Goal: Task Accomplishment & Management: Complete application form

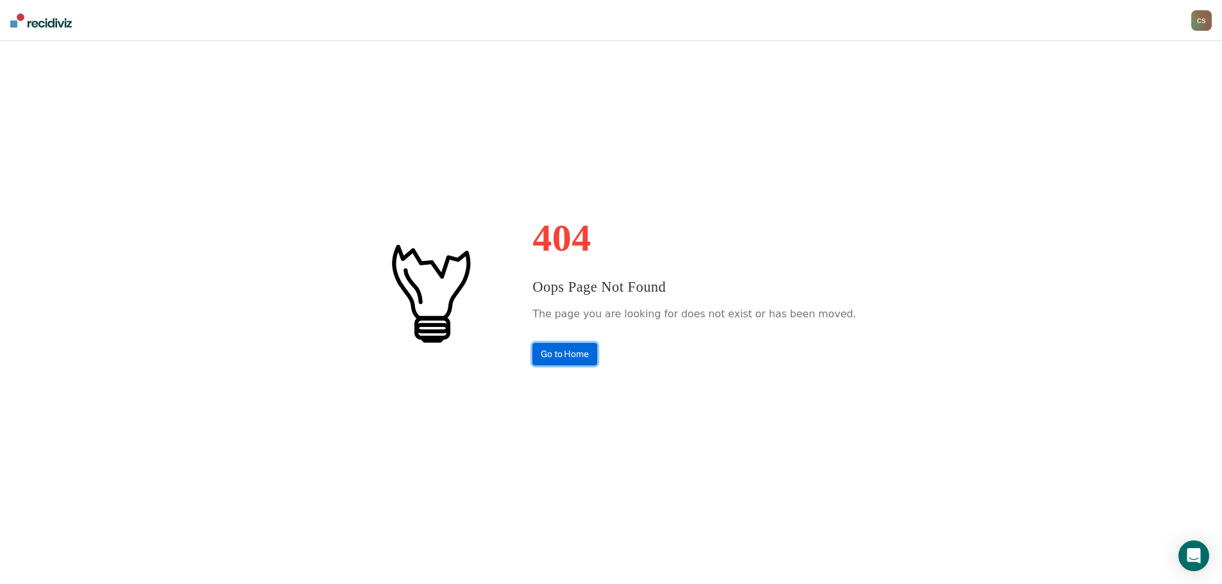
click at [571, 359] on link "Go to Home" at bounding box center [564, 354] width 65 height 22
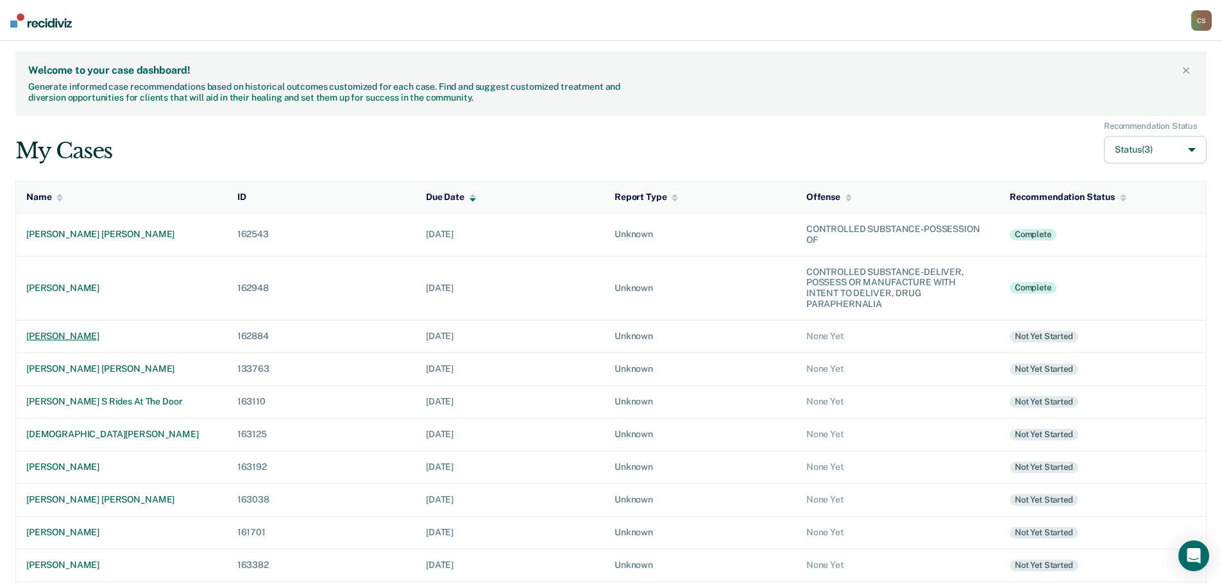
click at [47, 337] on div "[PERSON_NAME]" at bounding box center [121, 336] width 191 height 11
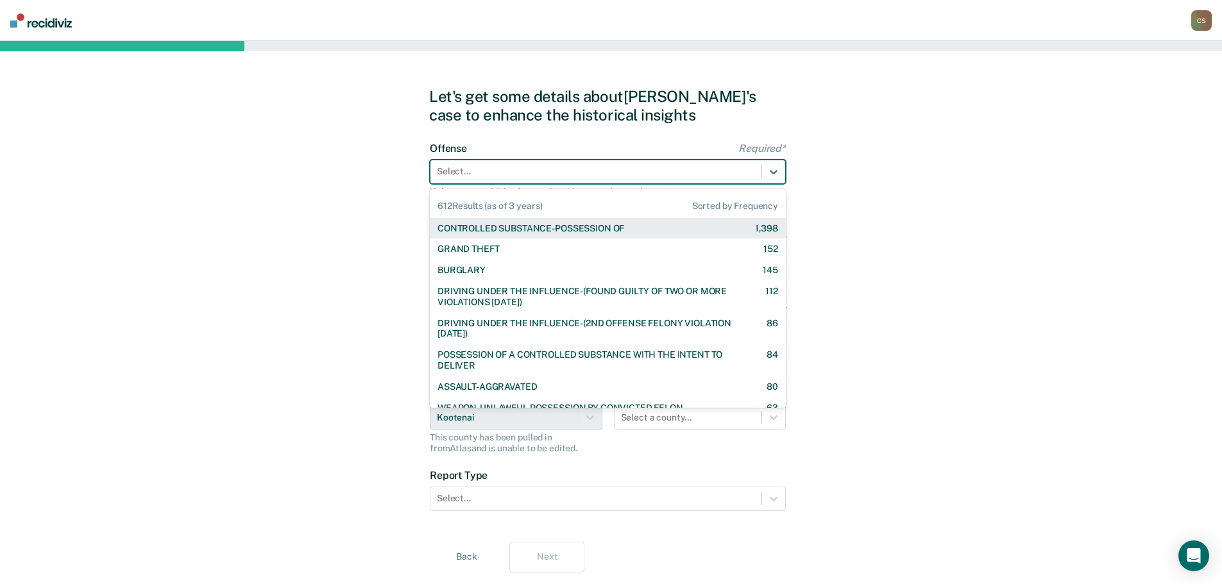
click at [515, 174] on div at bounding box center [596, 171] width 318 height 13
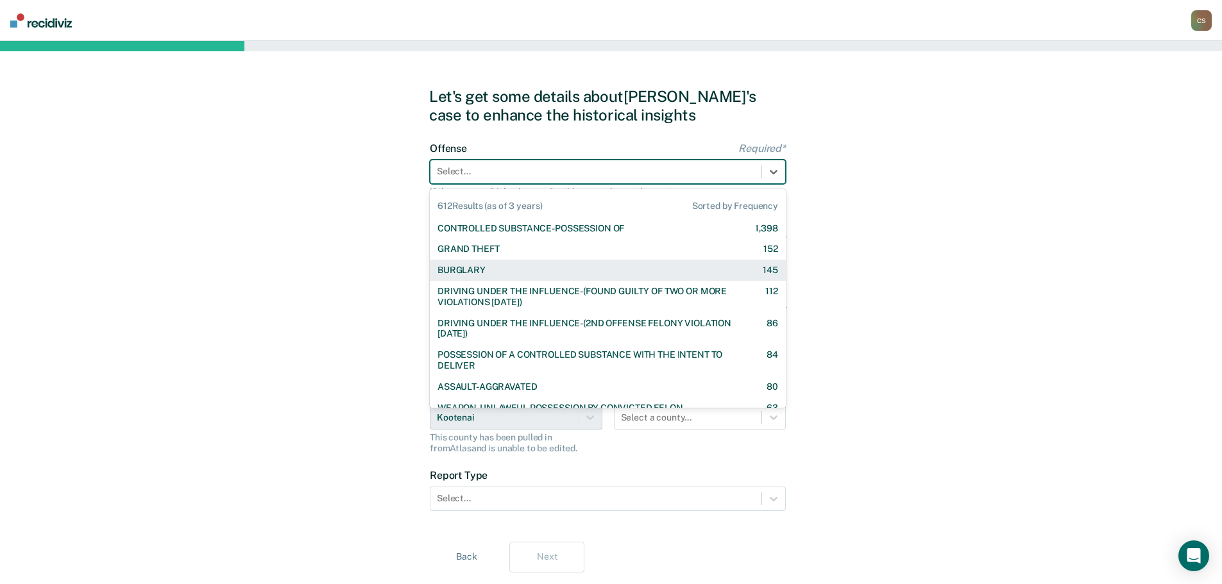
click at [498, 274] on div "BURGLARY 145" at bounding box center [607, 270] width 341 height 11
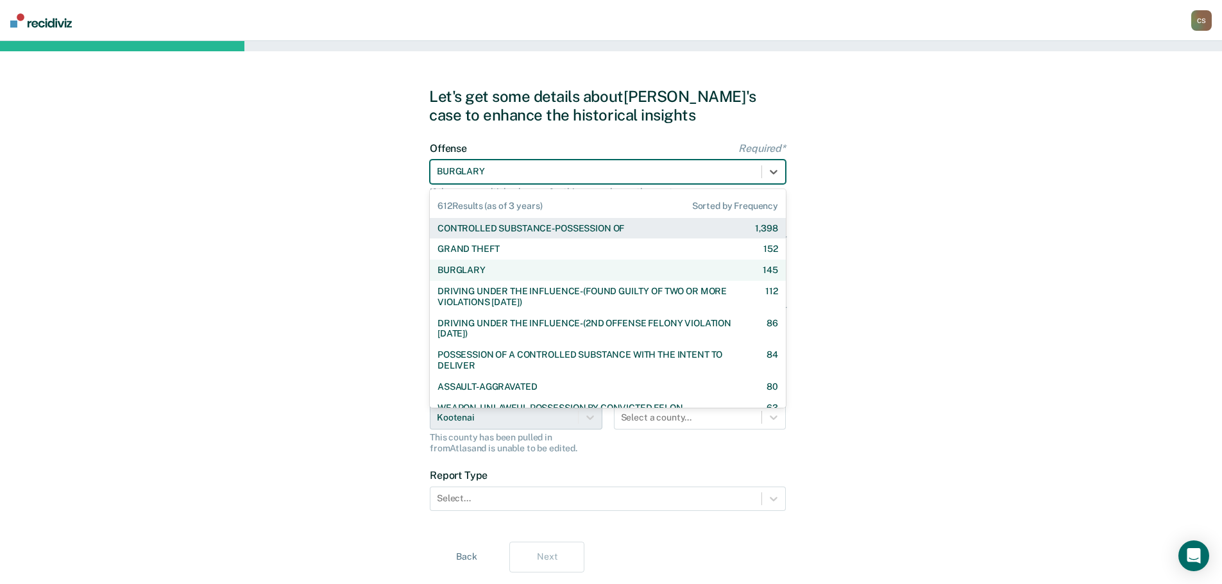
click at [526, 167] on div at bounding box center [596, 171] width 318 height 13
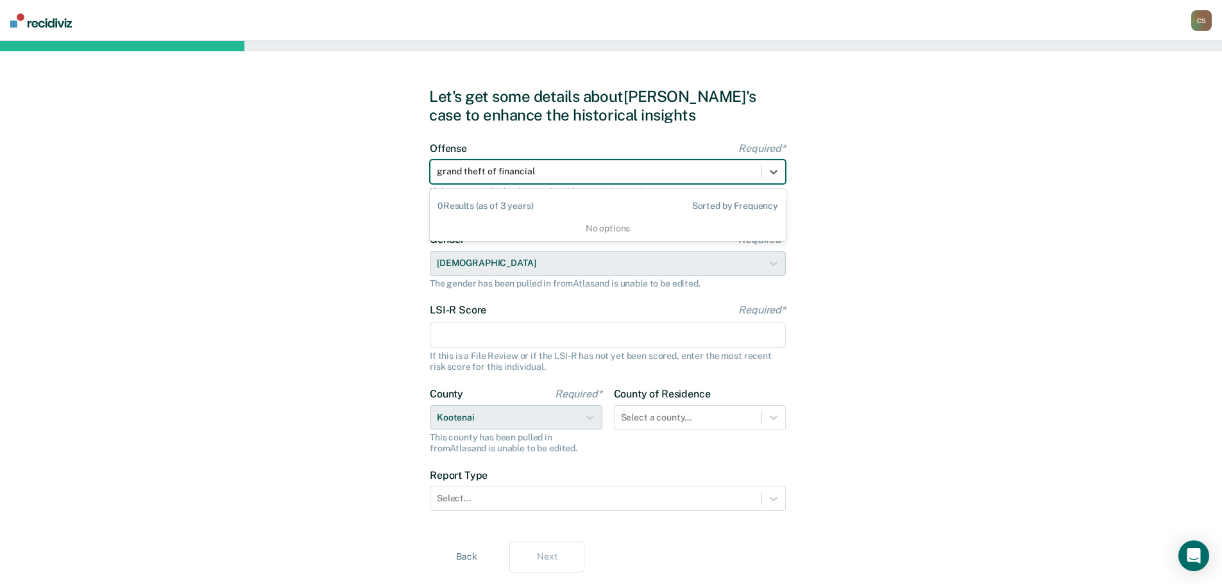
click at [496, 173] on input "grand theft of financial" at bounding box center [486, 171] width 99 height 11
type input "grand theft of a financial"
click at [539, 171] on div at bounding box center [596, 171] width 318 height 13
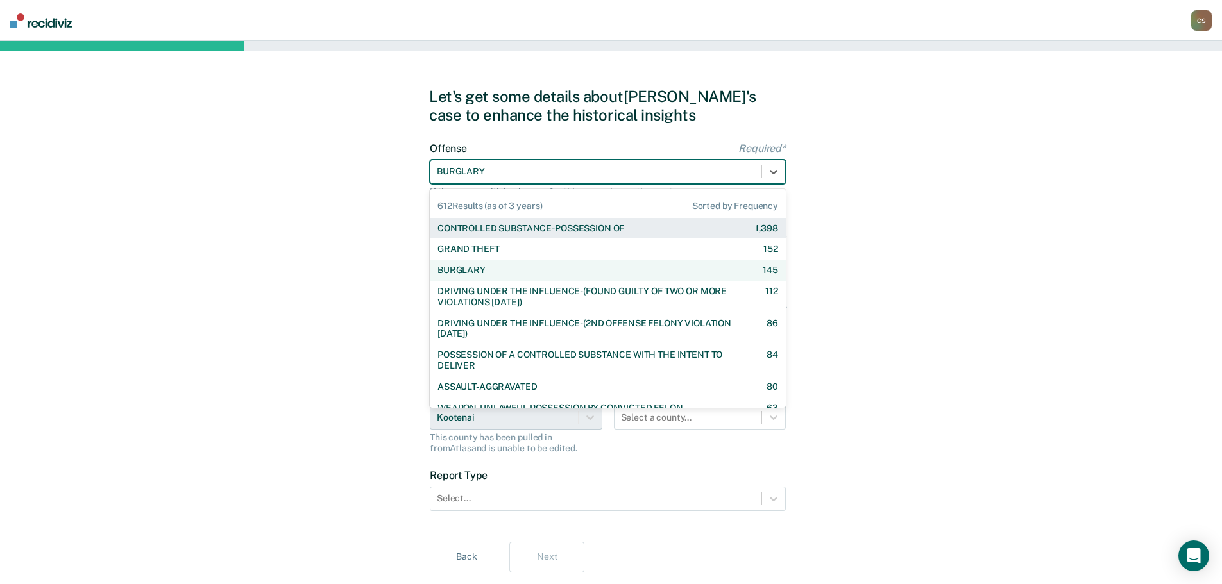
click at [538, 169] on div at bounding box center [596, 171] width 318 height 13
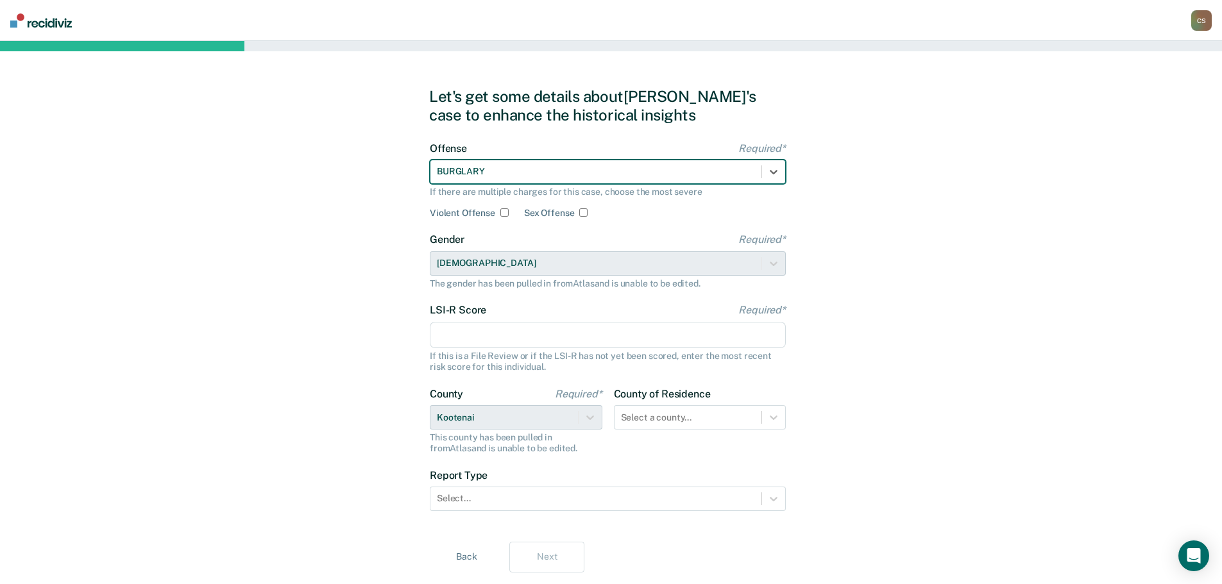
drag, startPoint x: 511, startPoint y: 169, endPoint x: 436, endPoint y: 171, distance: 74.4
click at [436, 171] on div "BURGLARY" at bounding box center [595, 171] width 331 height 19
click at [450, 169] on div at bounding box center [596, 171] width 318 height 13
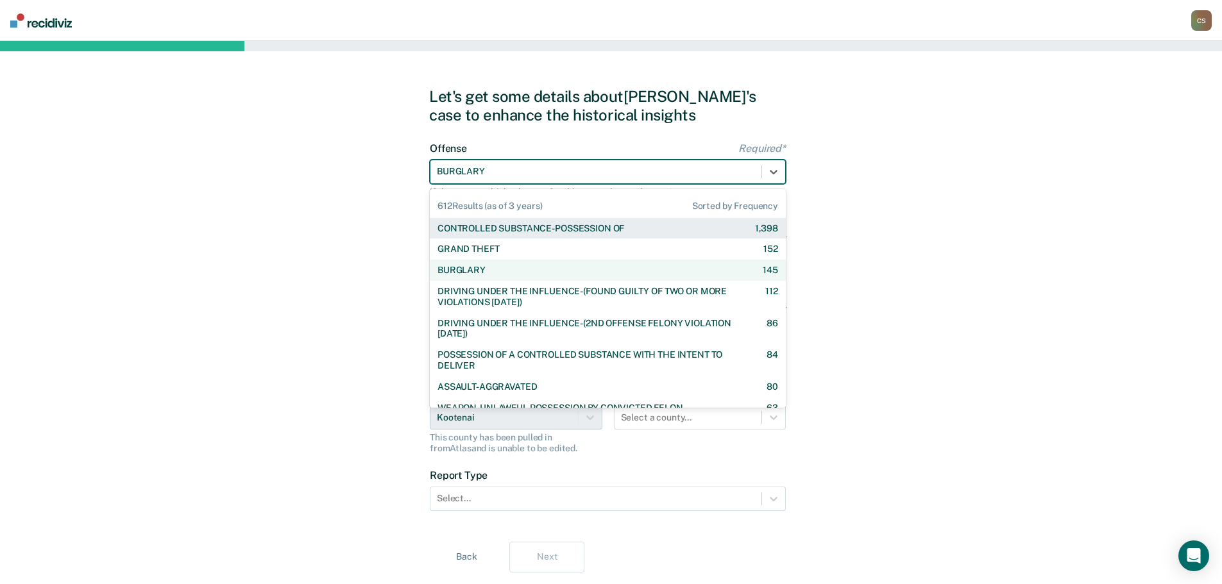
click at [450, 169] on div at bounding box center [596, 171] width 318 height 13
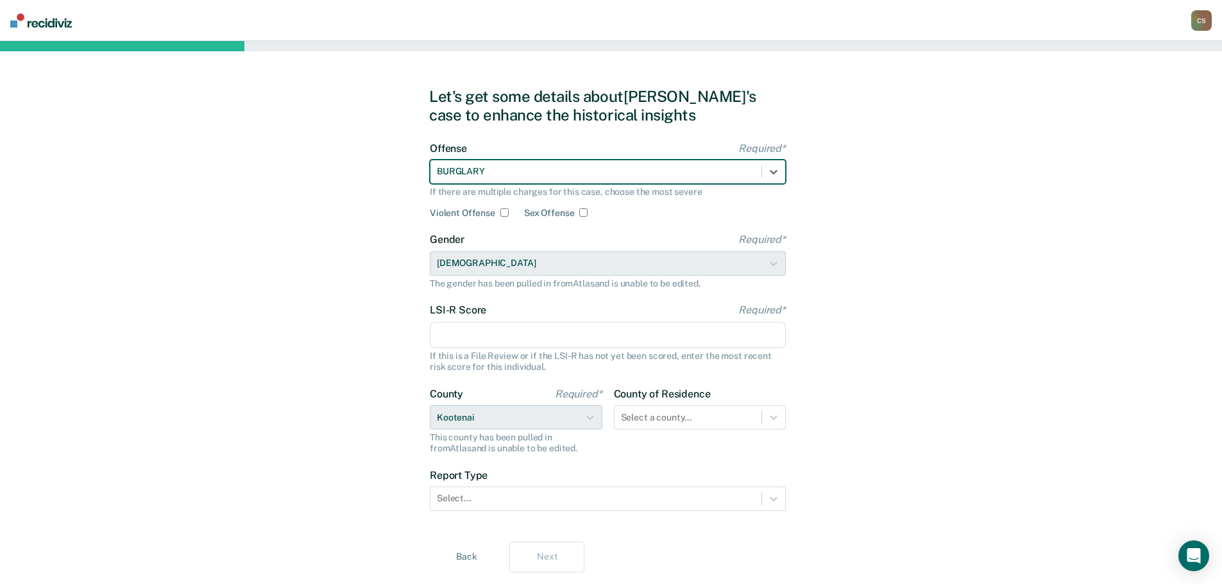
click at [453, 169] on div at bounding box center [596, 171] width 318 height 13
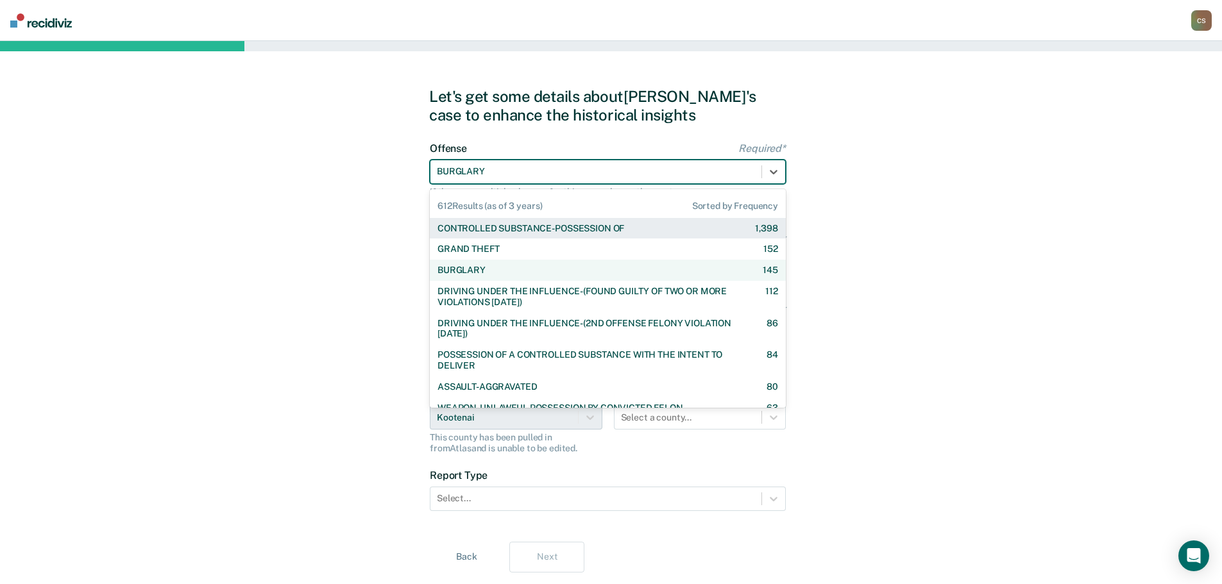
click at [453, 169] on div at bounding box center [596, 171] width 318 height 13
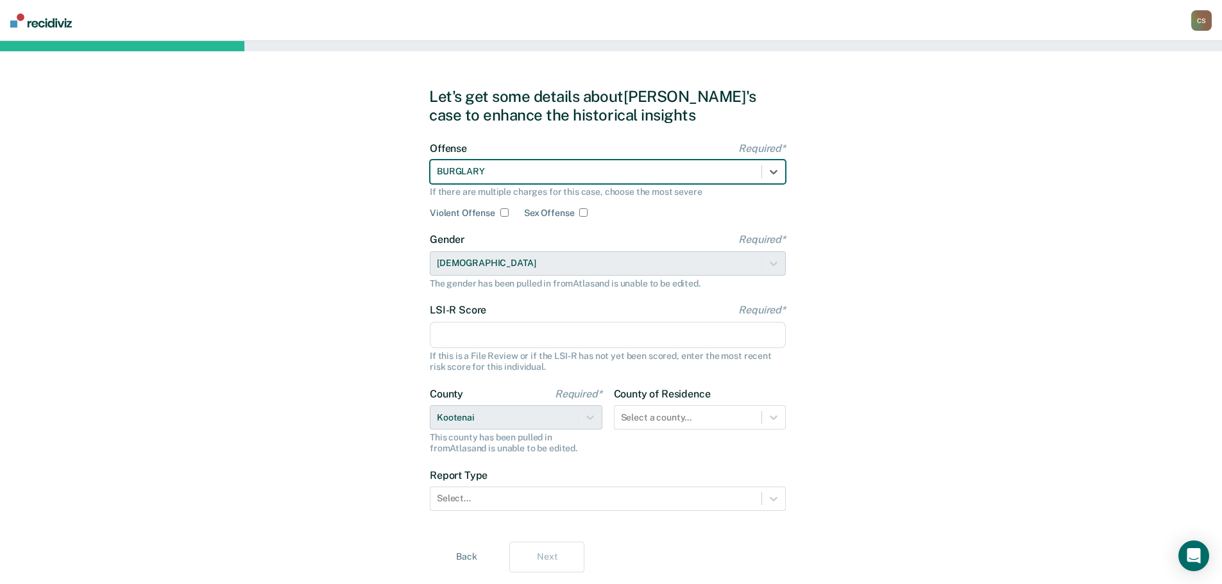
click at [454, 169] on div at bounding box center [596, 171] width 318 height 13
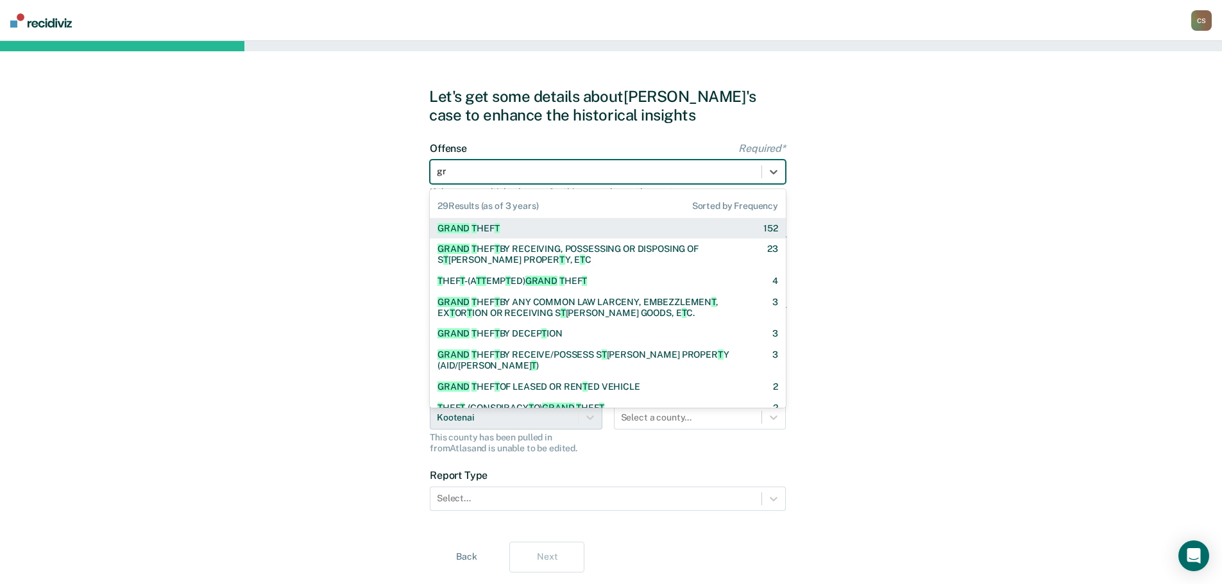
type input "g"
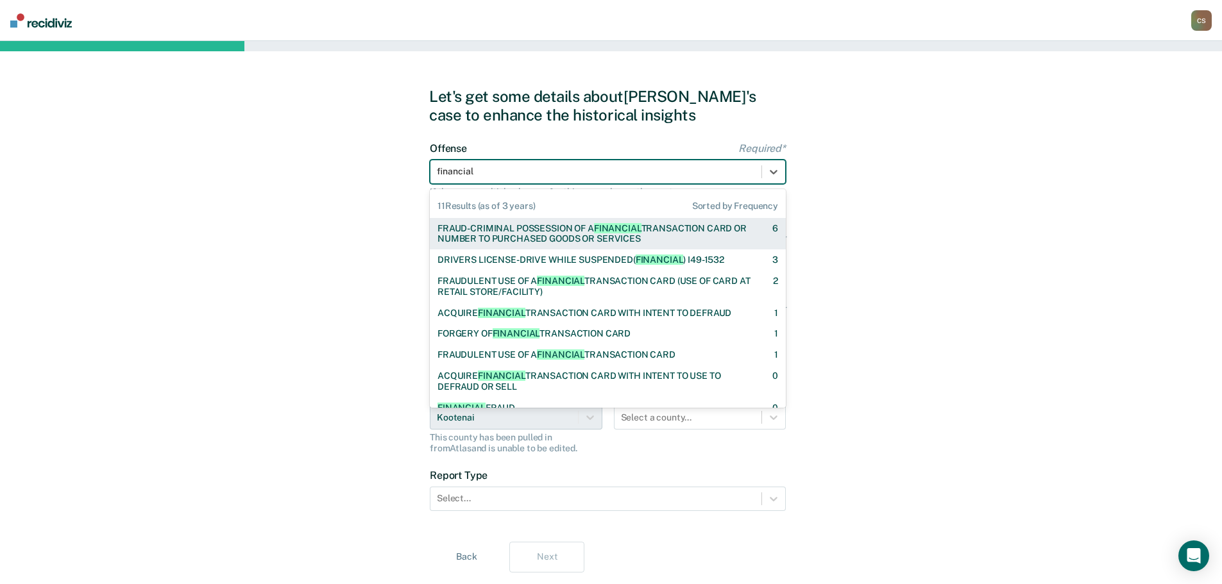
click at [451, 172] on input "financial" at bounding box center [456, 171] width 38 height 11
click at [445, 176] on input "financial" at bounding box center [456, 171] width 38 height 11
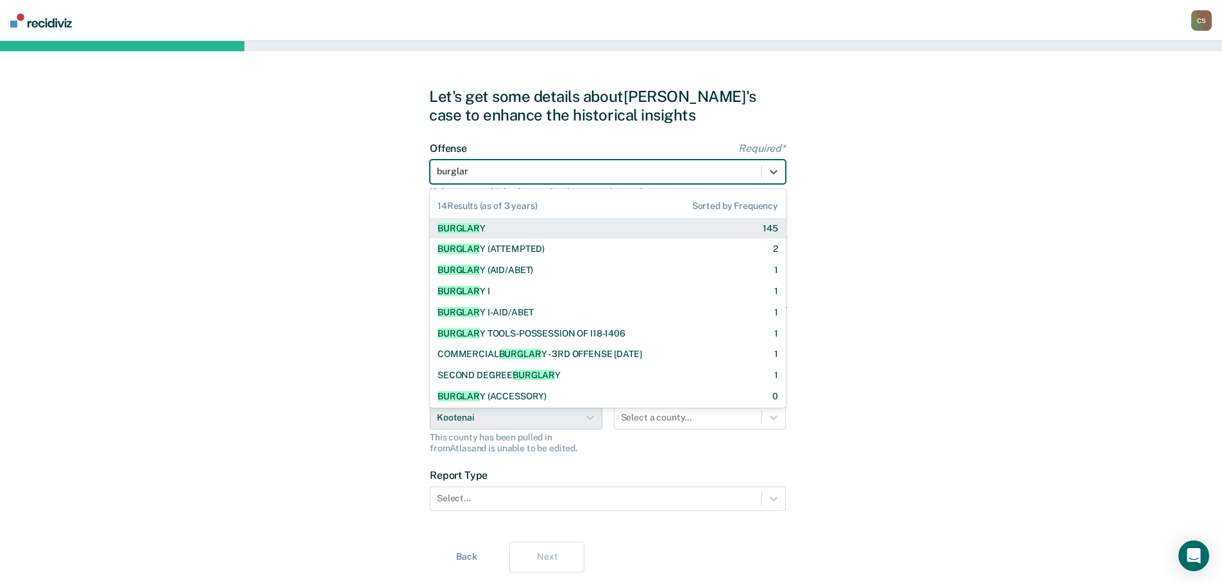
type input "burglary"
click at [455, 230] on span "BURGLARY" at bounding box center [461, 228] width 48 height 10
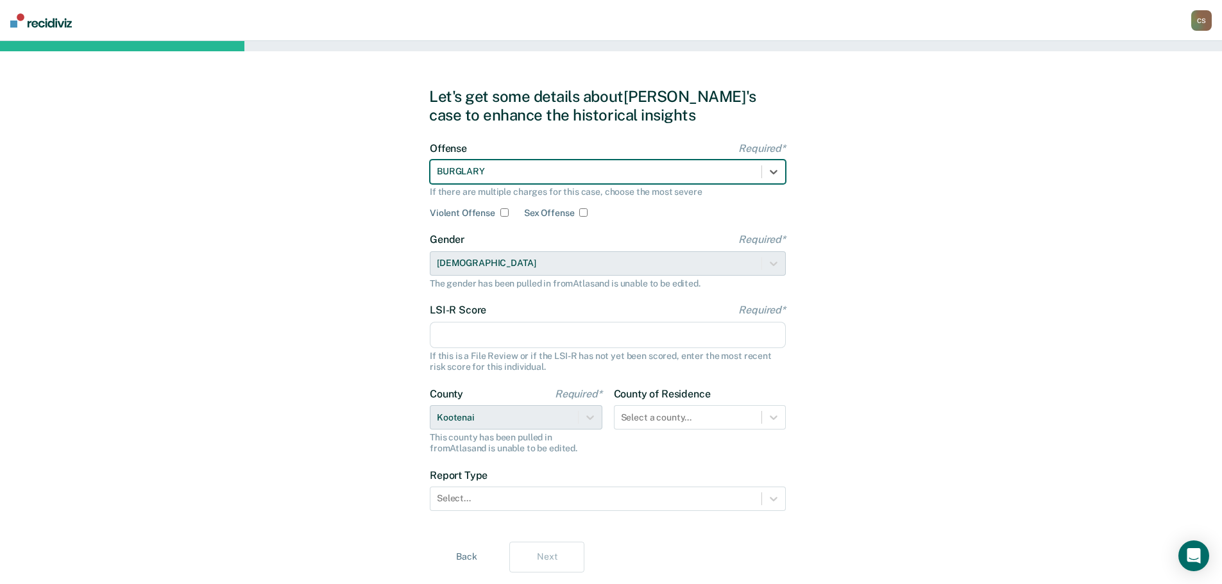
click at [489, 332] on input "LSI-R Score Required*" at bounding box center [608, 335] width 356 height 27
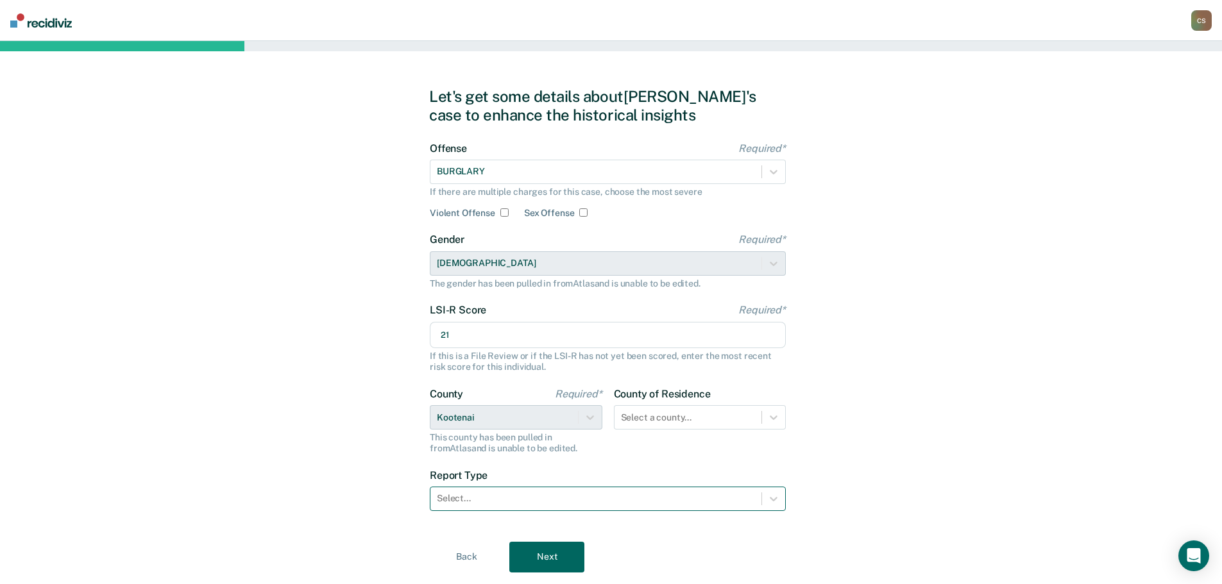
type input "21"
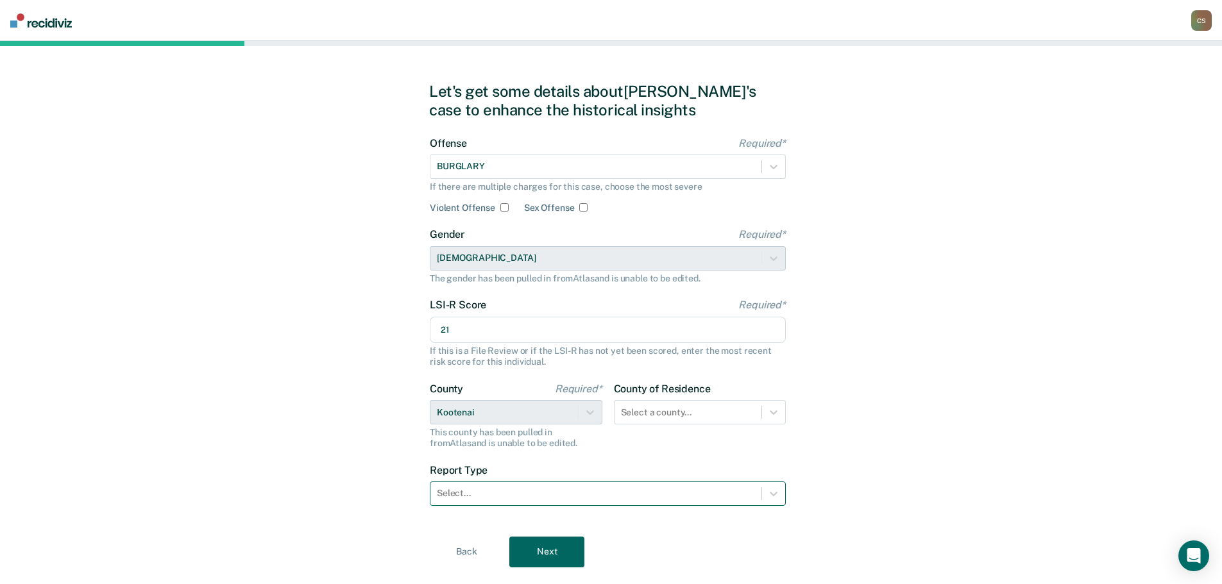
click at [573, 495] on div at bounding box center [596, 493] width 318 height 13
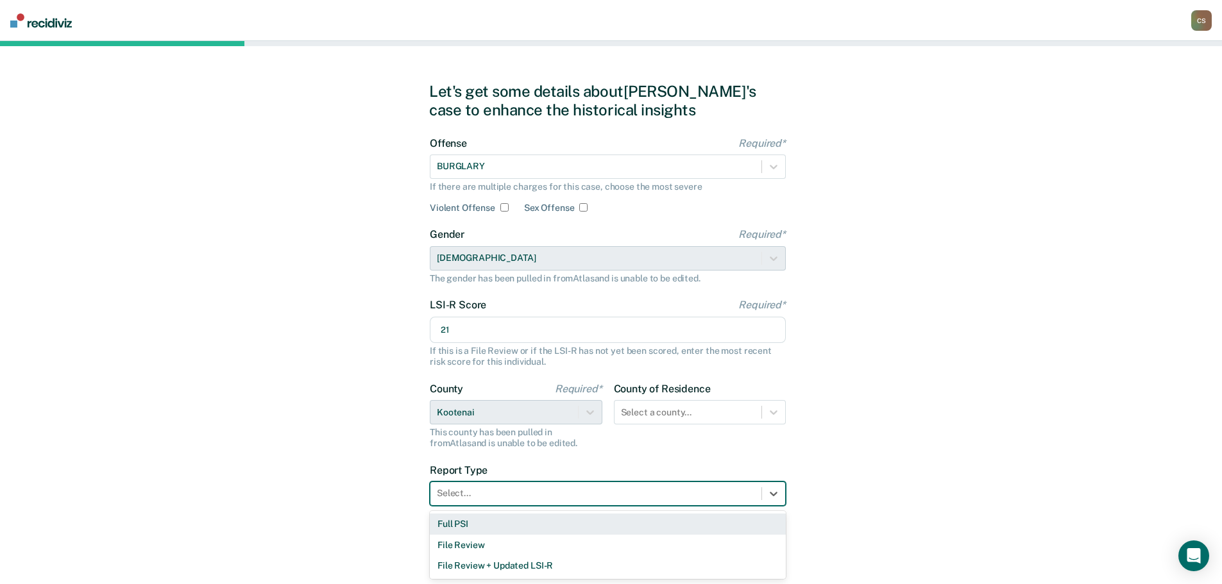
click at [544, 526] on div "Full PSI" at bounding box center [608, 524] width 356 height 21
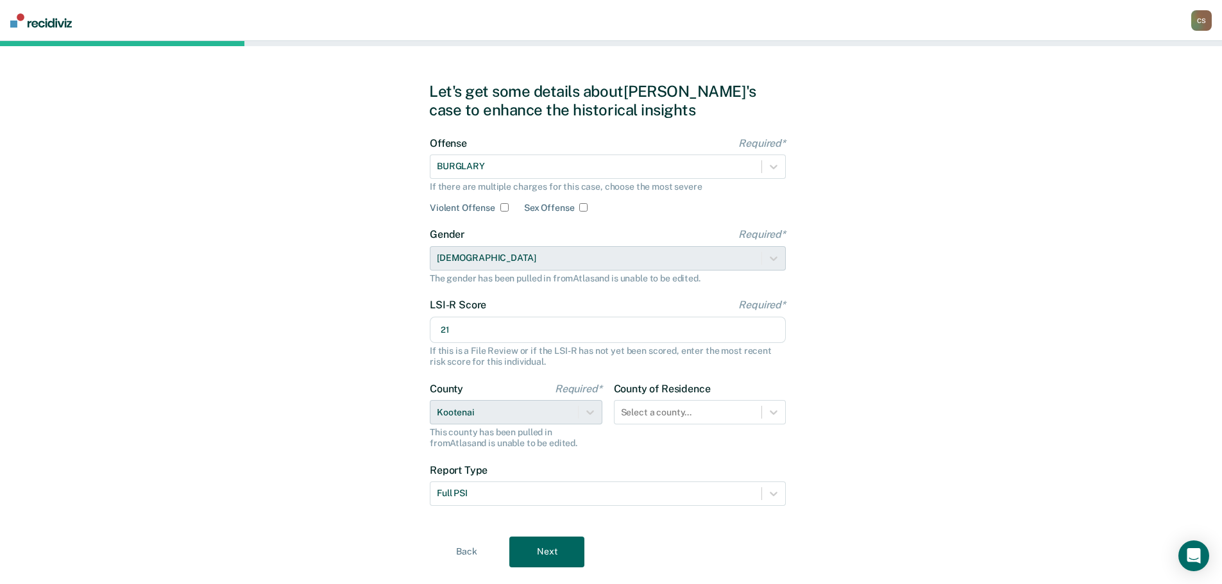
click at [547, 549] on button "Next" at bounding box center [546, 552] width 75 height 31
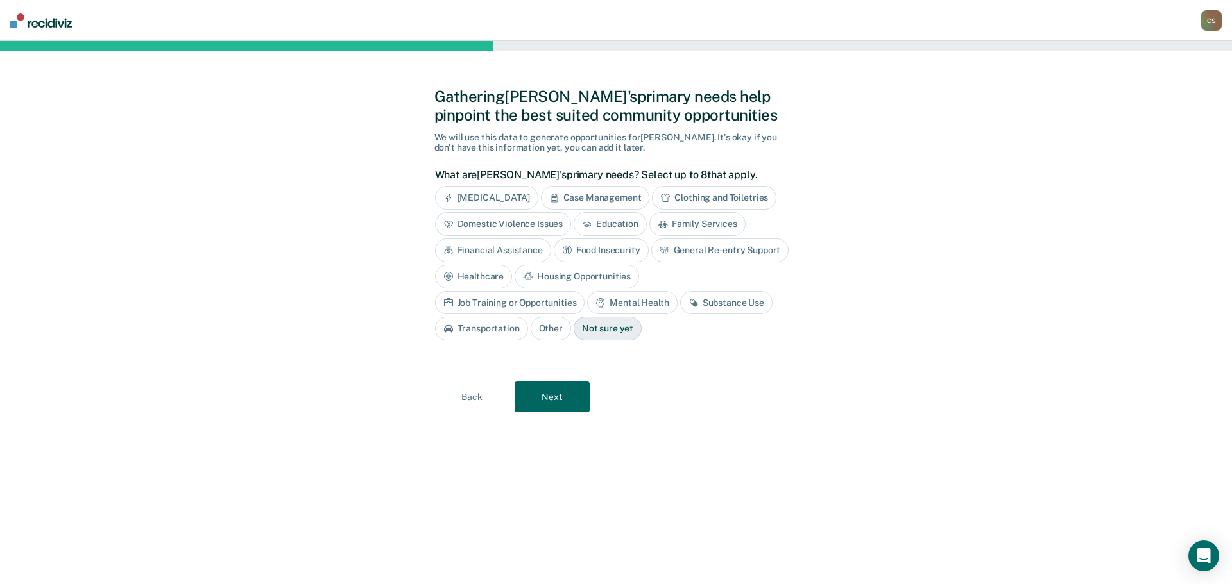
click at [583, 191] on div "Case Management" at bounding box center [595, 198] width 109 height 24
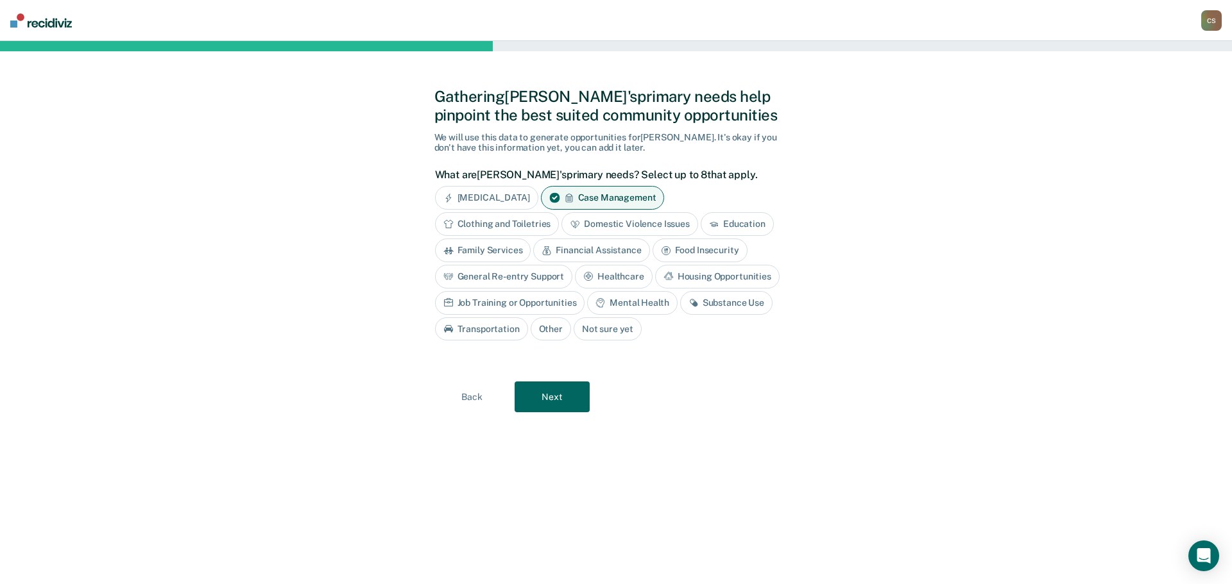
click at [730, 218] on div "Education" at bounding box center [736, 224] width 73 height 24
click at [696, 301] on icon at bounding box center [693, 303] width 10 height 10
click at [508, 303] on div "Job Training or Opportunities" at bounding box center [510, 303] width 150 height 24
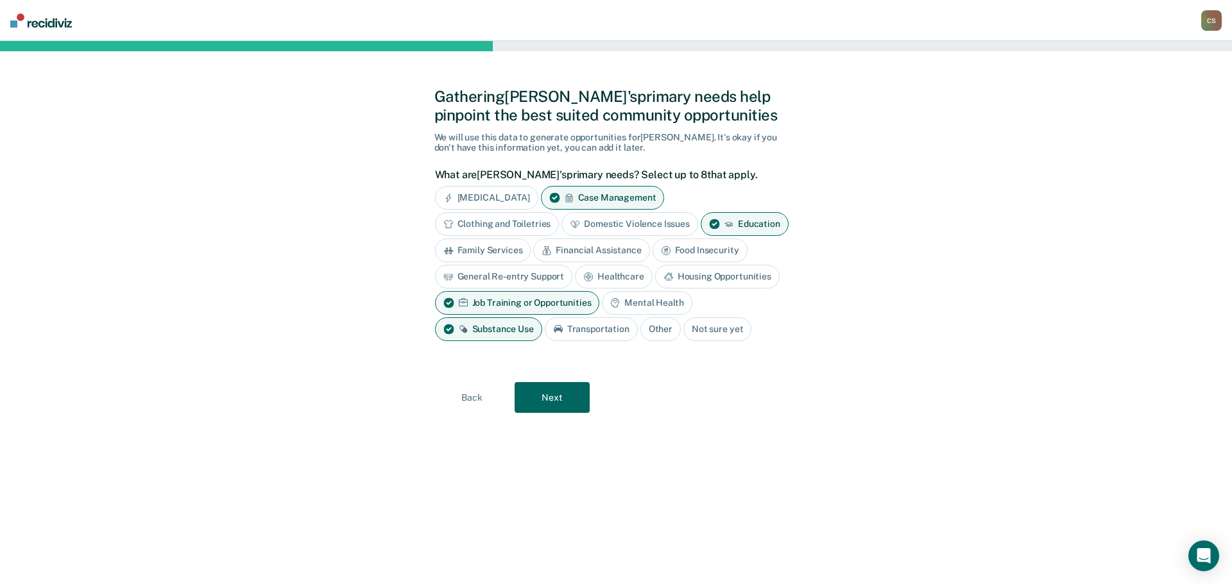
click at [557, 394] on button "Next" at bounding box center [551, 397] width 75 height 31
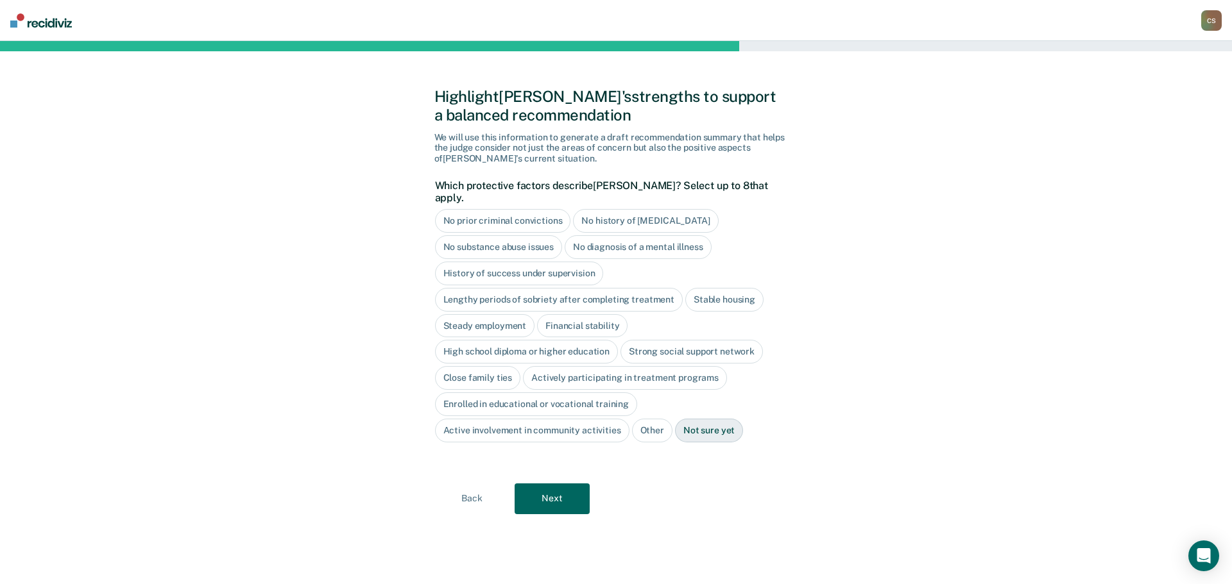
click at [602, 235] on div "No diagnosis of a mental illness" at bounding box center [637, 247] width 147 height 24
click at [725, 289] on div "Stable housing" at bounding box center [724, 300] width 78 height 24
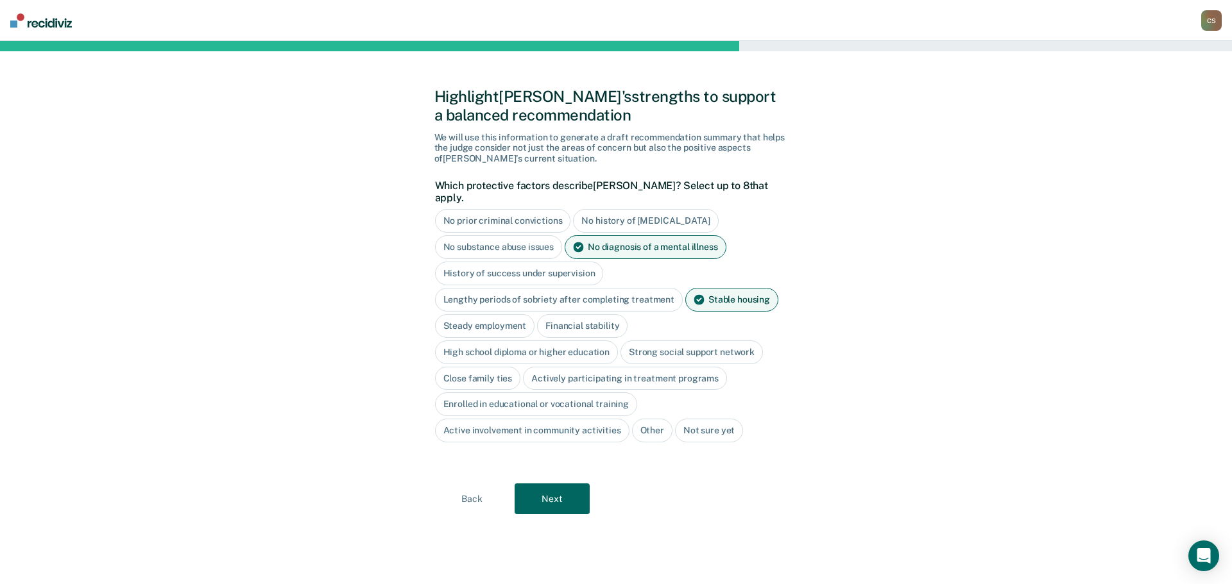
click at [495, 367] on div "Close family ties" at bounding box center [478, 379] width 86 height 24
click at [554, 490] on button "Next" at bounding box center [551, 499] width 75 height 31
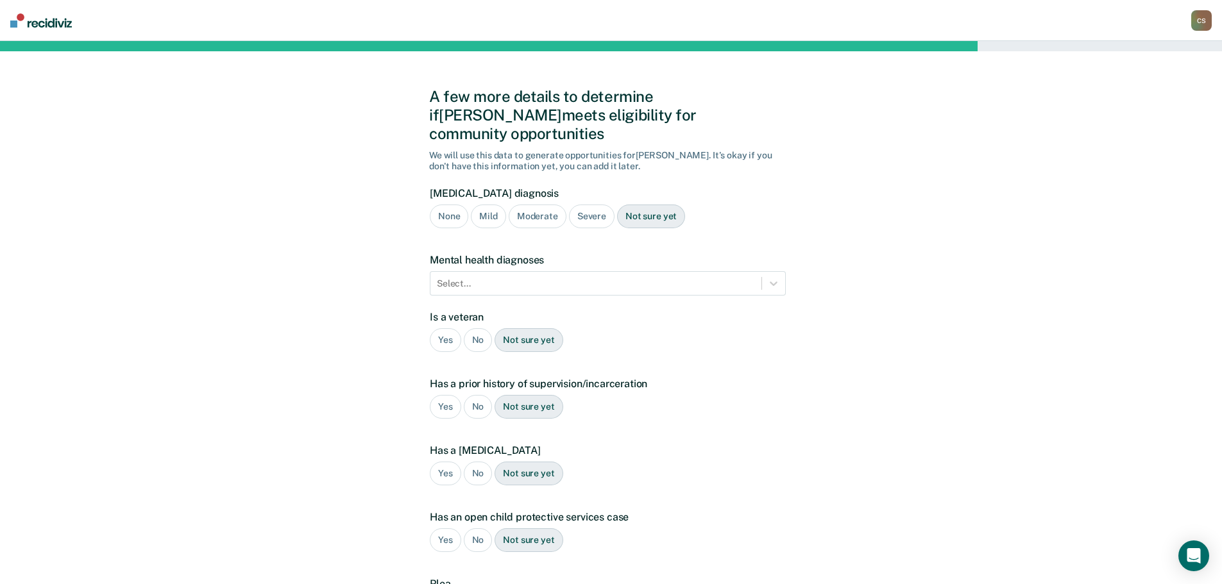
click at [633, 205] on div "Not sure yet" at bounding box center [651, 217] width 68 height 24
click at [609, 277] on div at bounding box center [596, 283] width 318 height 13
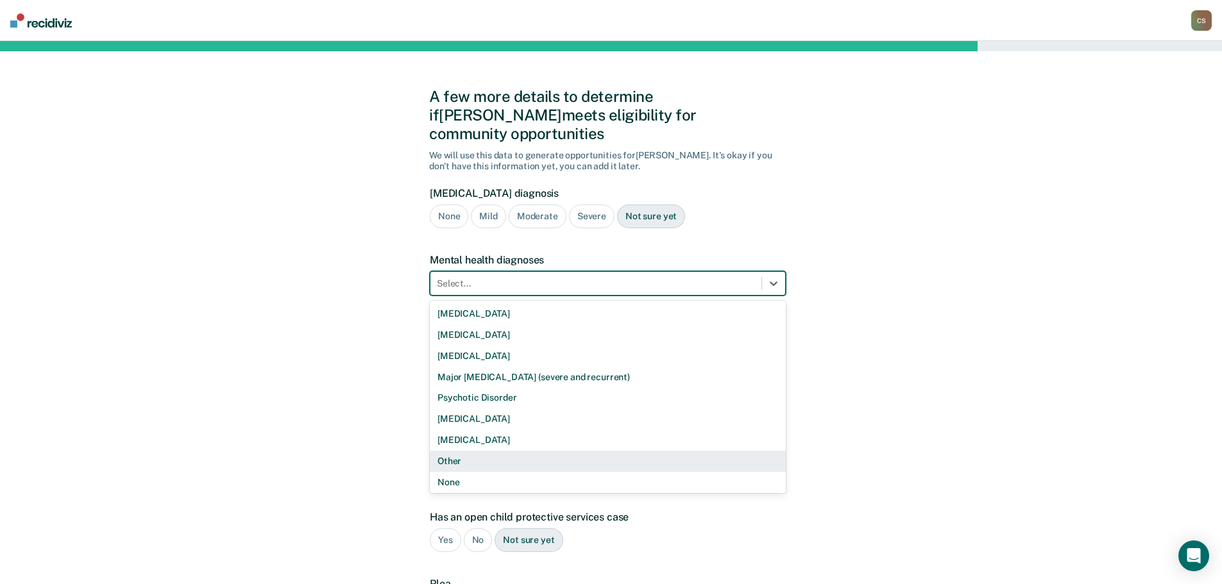
click at [486, 451] on div "Other" at bounding box center [608, 461] width 356 height 21
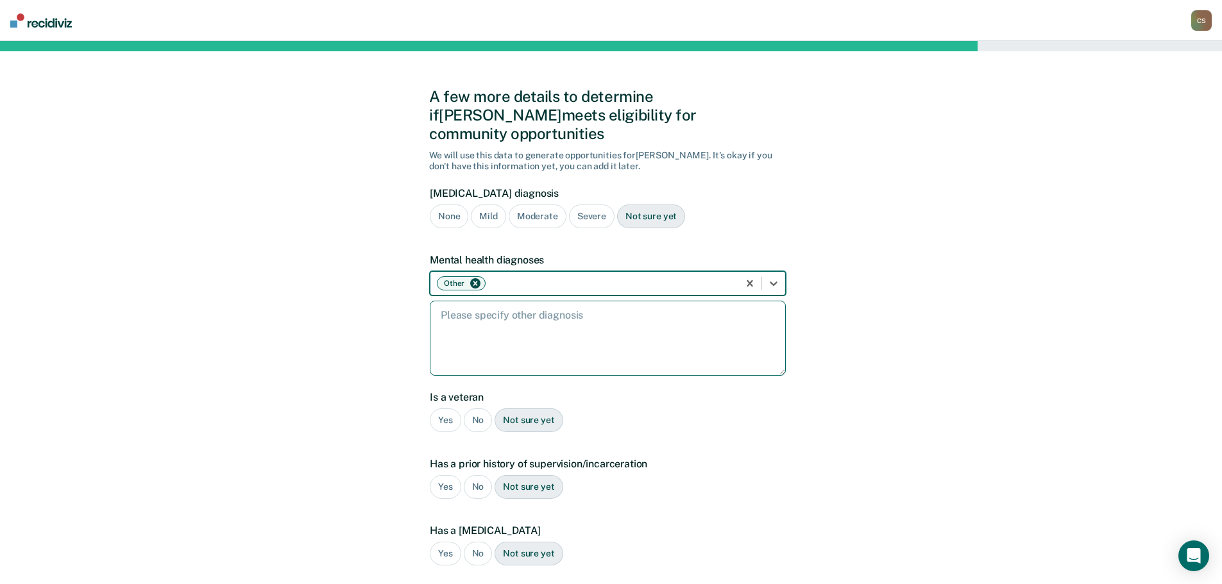
click at [463, 301] on textarea at bounding box center [608, 338] width 356 height 75
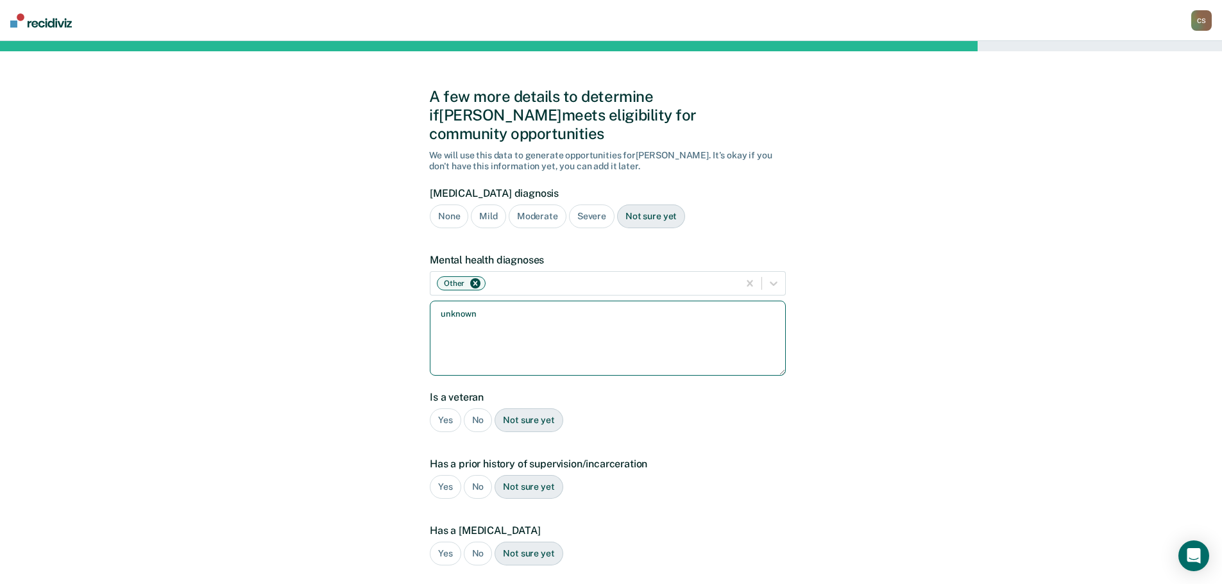
type textarea "unknown"
click at [472, 409] on div "No" at bounding box center [478, 421] width 29 height 24
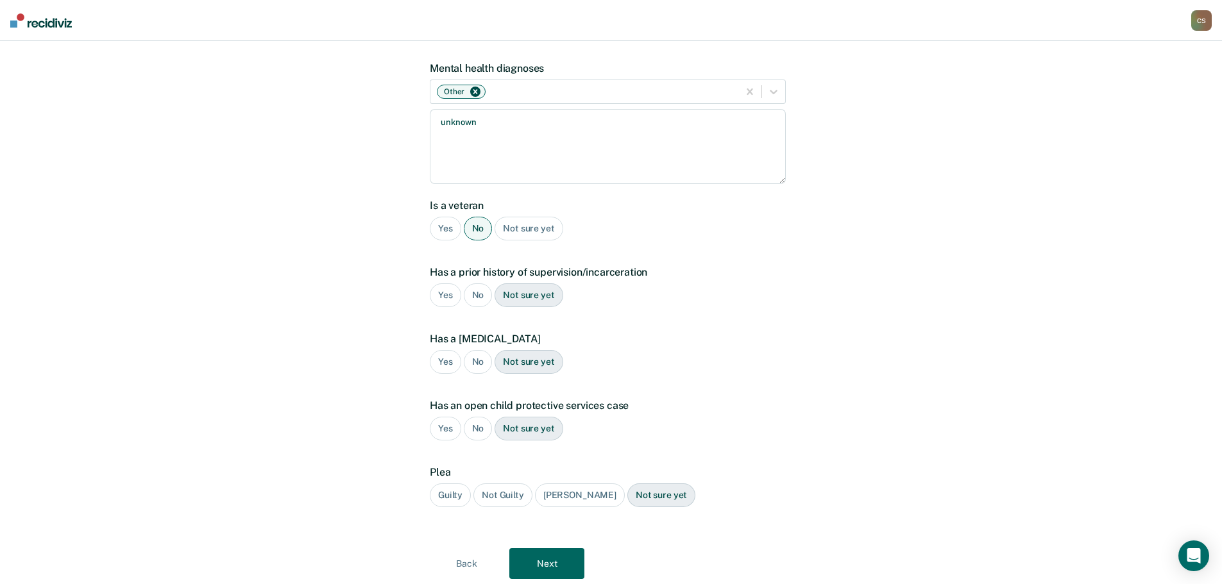
scroll to position [192, 0]
click at [444, 283] on div "Yes" at bounding box center [445, 295] width 31 height 24
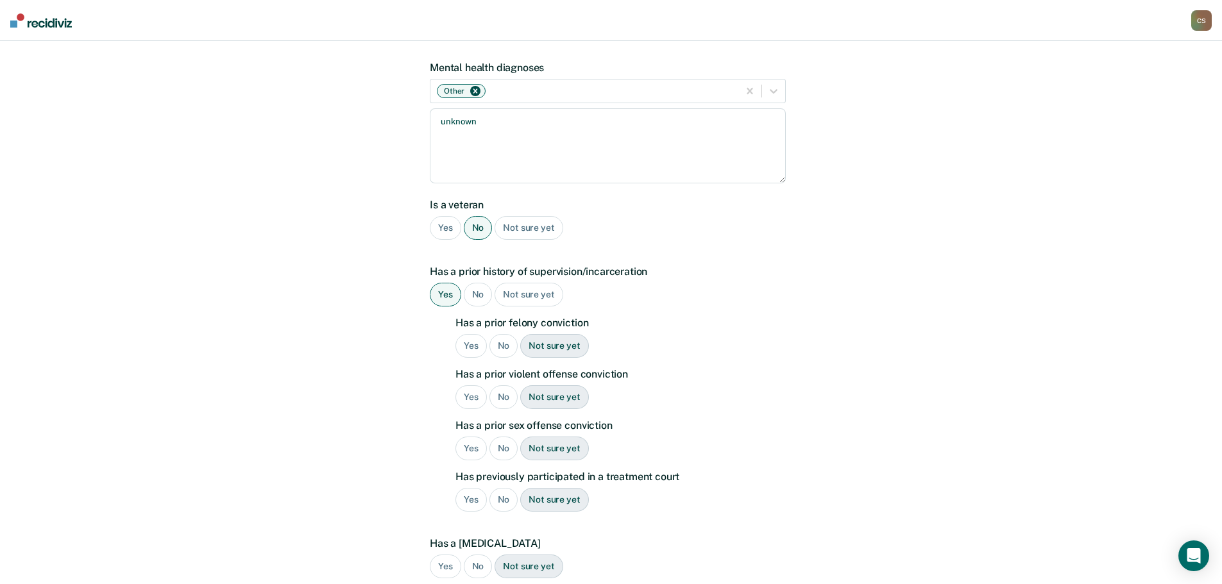
click at [500, 334] on div "No" at bounding box center [503, 346] width 29 height 24
click at [464, 386] on div "Yes" at bounding box center [470, 398] width 31 height 24
click at [507, 437] on div "No" at bounding box center [503, 449] width 29 height 24
click at [508, 488] on div "No" at bounding box center [503, 500] width 29 height 24
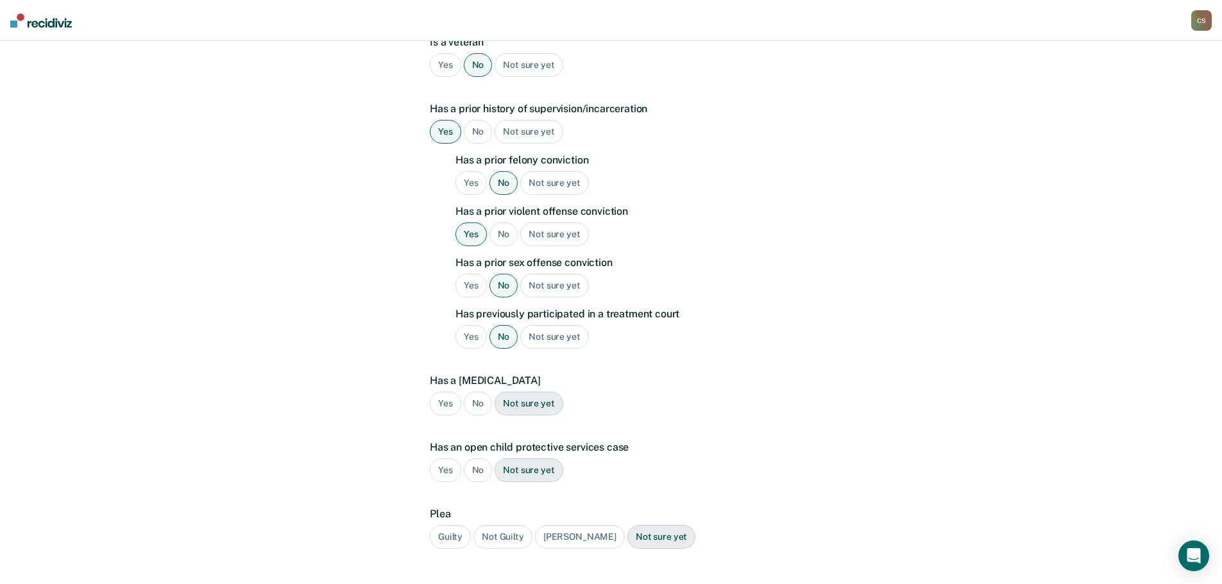
scroll to position [385, 0]
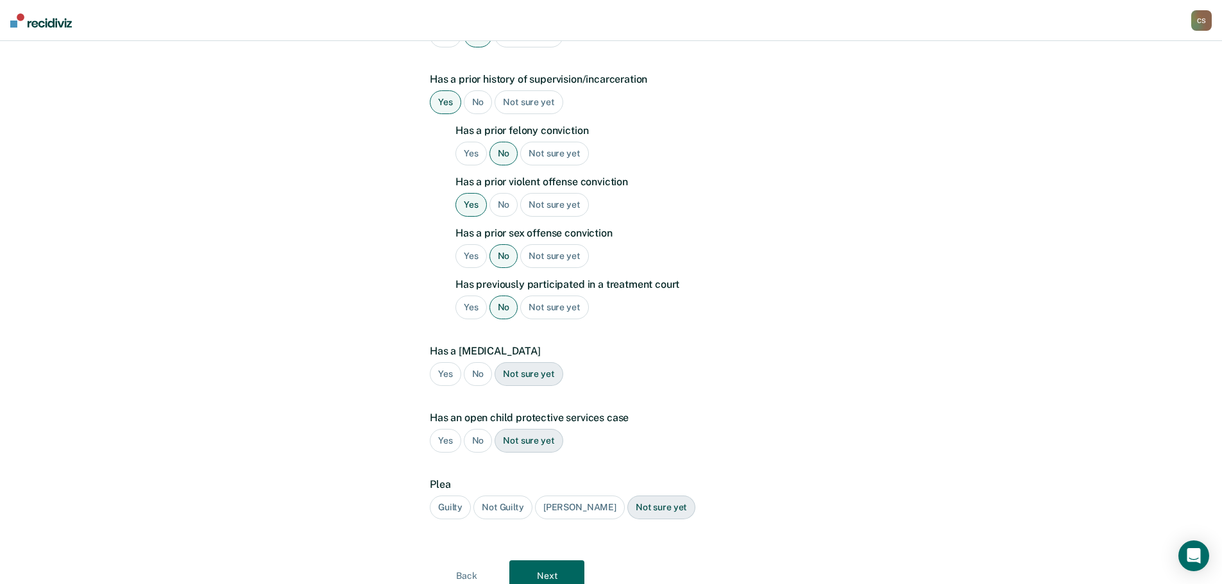
click at [444, 362] on div "Yes" at bounding box center [445, 374] width 31 height 24
click at [478, 429] on div "No" at bounding box center [478, 441] width 29 height 24
click at [454, 496] on div "Guilty" at bounding box center [450, 508] width 41 height 24
click at [534, 561] on button "Next" at bounding box center [546, 576] width 75 height 31
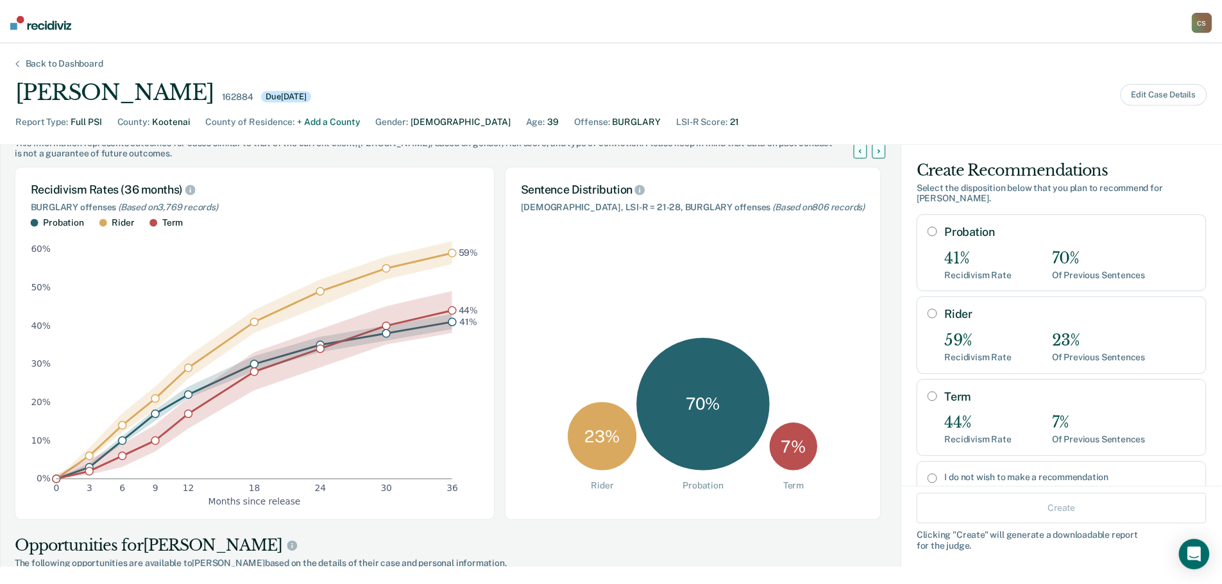
scroll to position [64, 0]
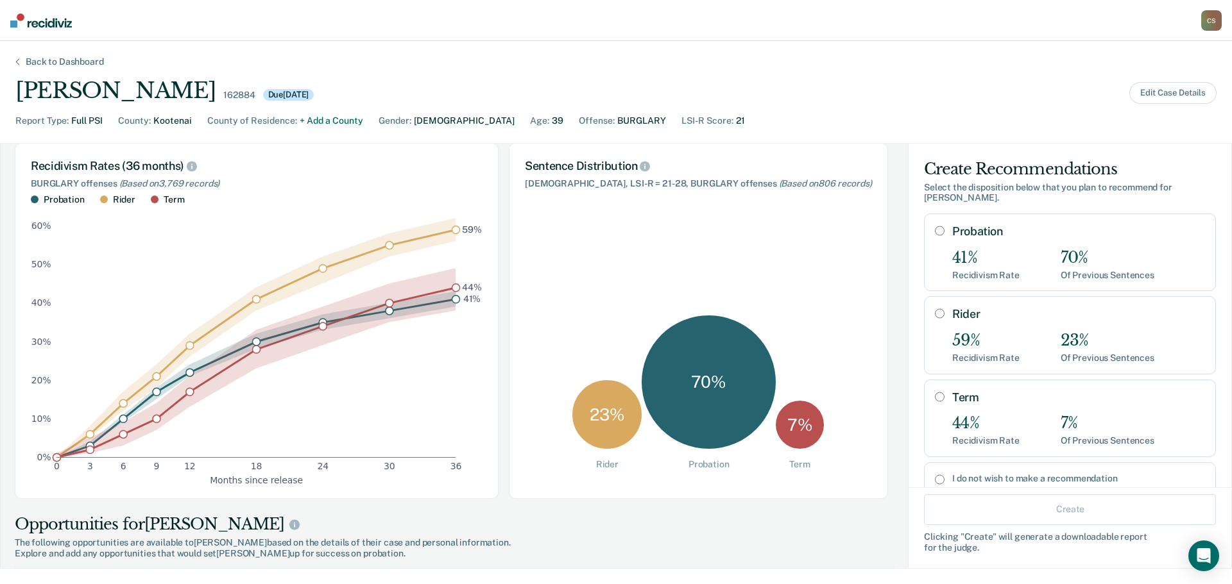
click at [952, 241] on div "Probation 41% Recidivism Rate 70% Of Previous Sentences" at bounding box center [1078, 253] width 253 height 56
radio input "true"
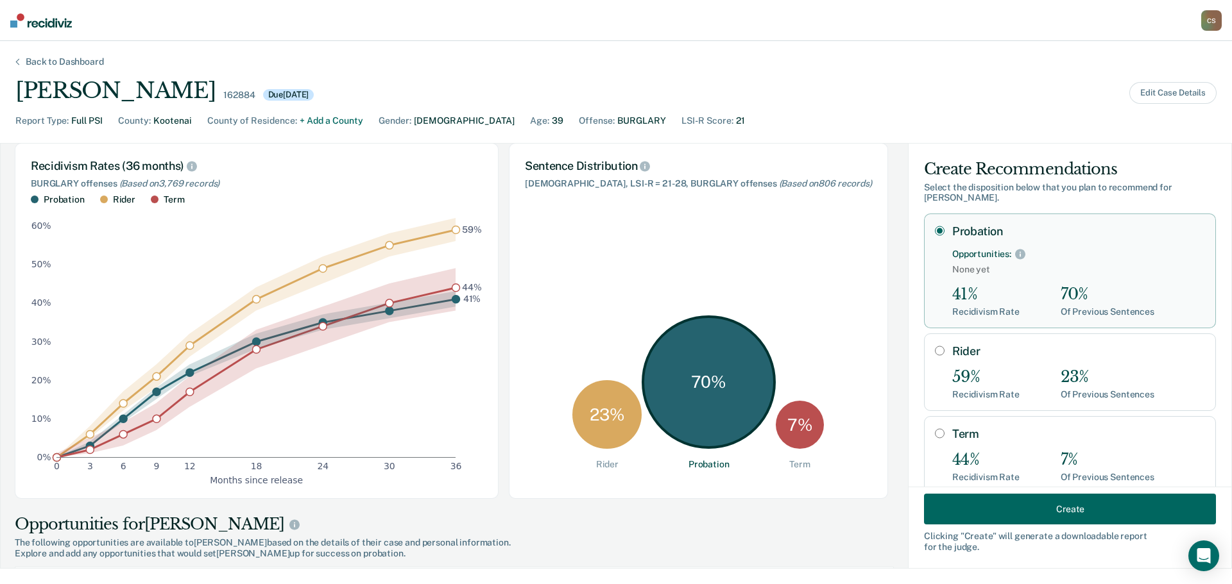
click at [963, 511] on button "Create" at bounding box center [1070, 509] width 292 height 31
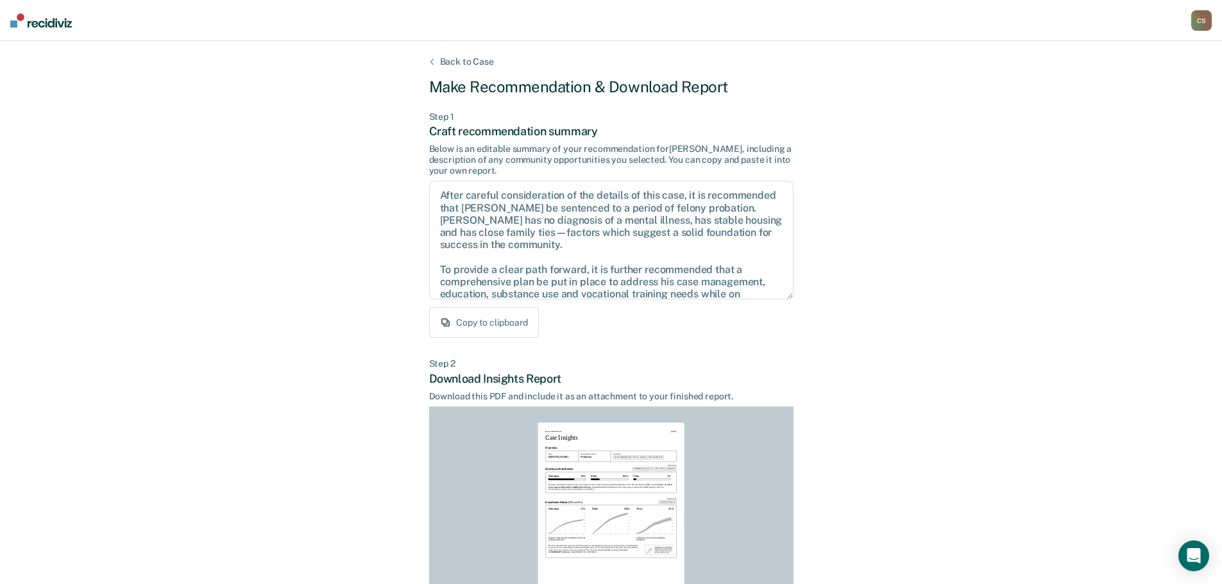
click at [491, 321] on button "Copy to clipboard" at bounding box center [484, 322] width 110 height 31
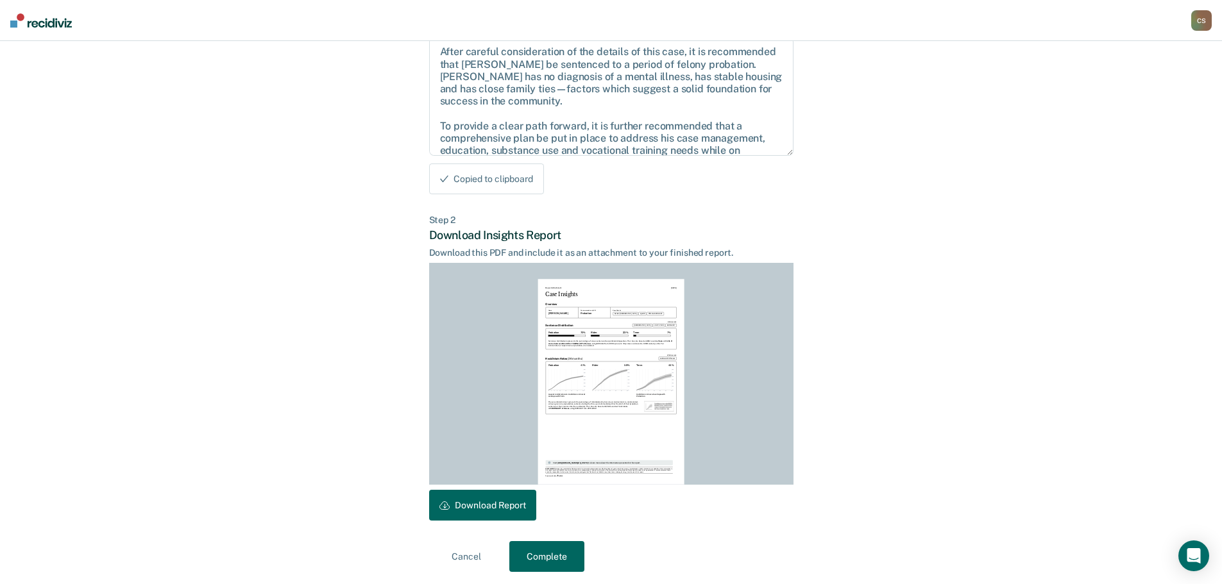
scroll to position [147, 0]
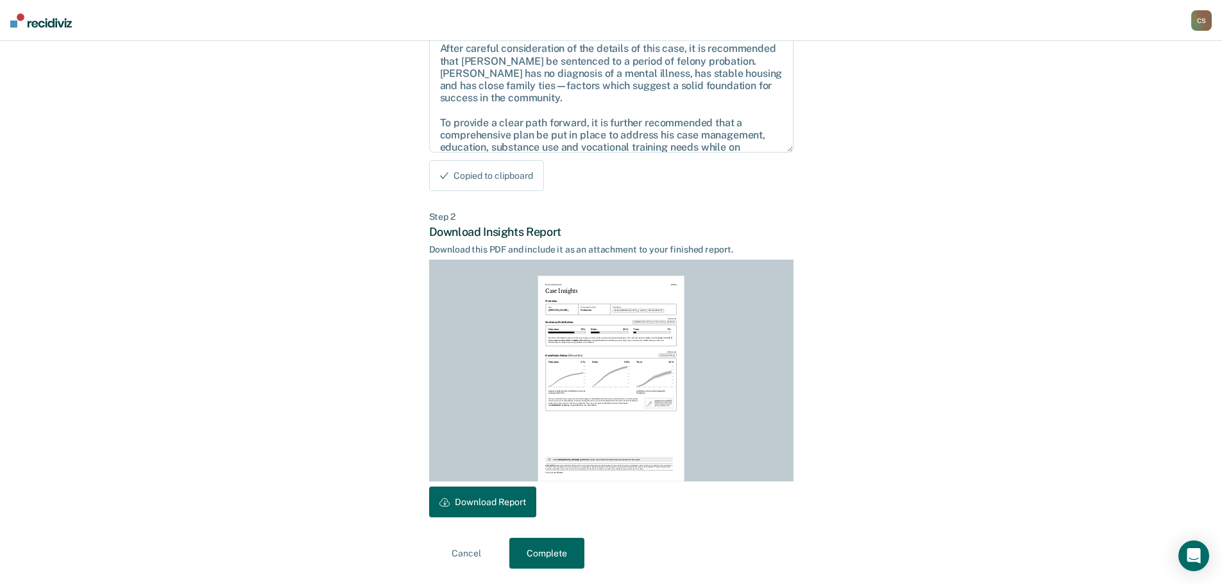
click at [450, 498] on button "Download Report" at bounding box center [482, 502] width 107 height 31
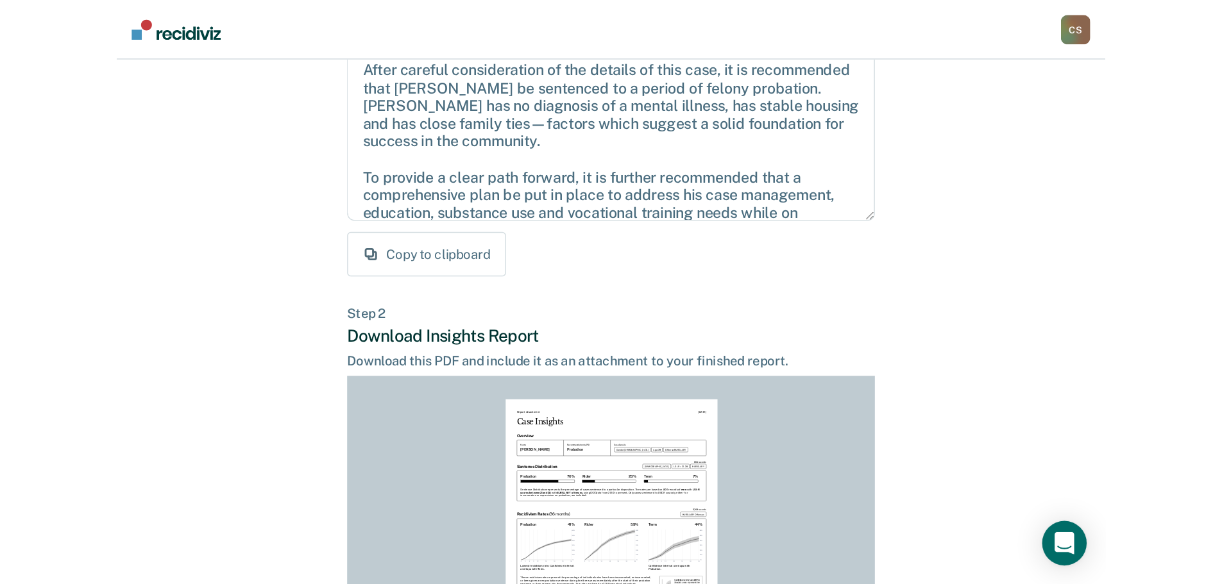
scroll to position [64, 0]
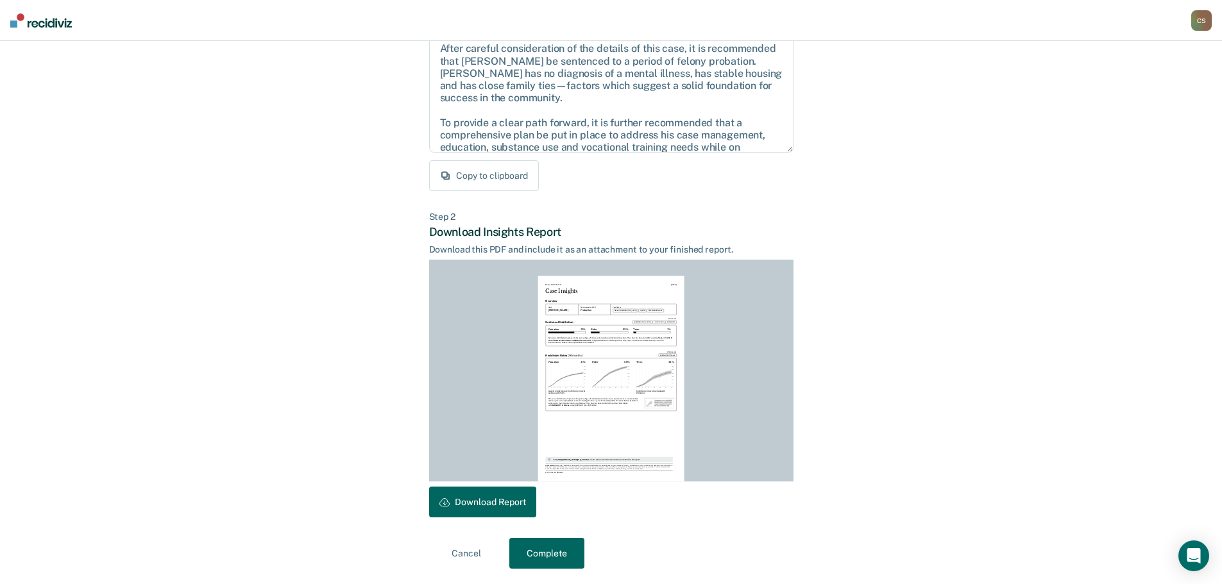
click at [550, 561] on button "Complete" at bounding box center [546, 553] width 75 height 31
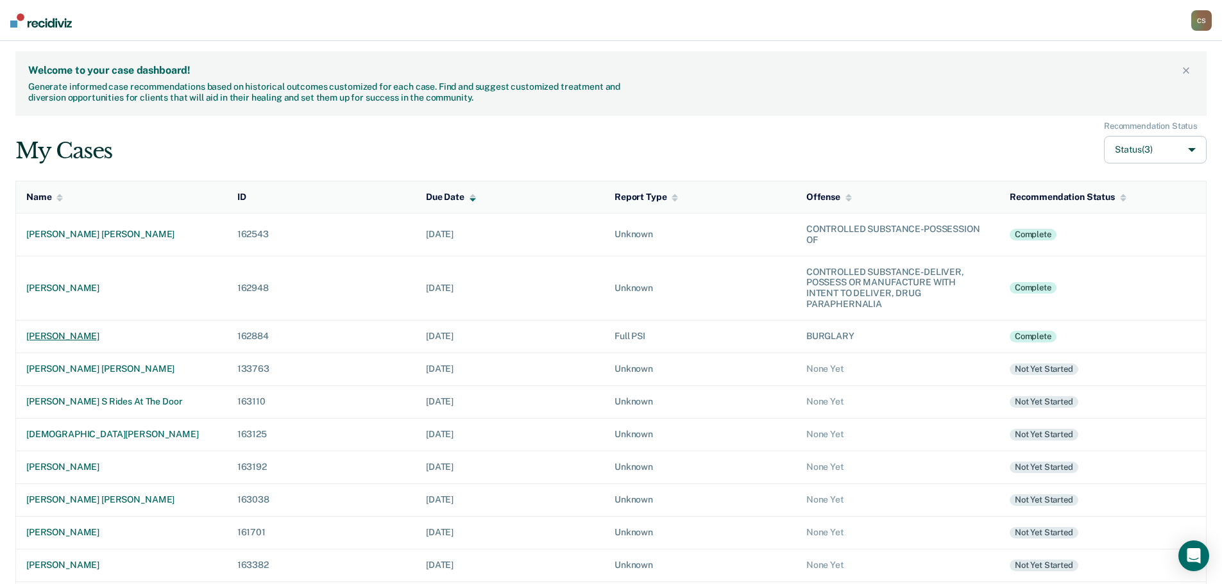
click at [97, 335] on div "michael patrick delapena" at bounding box center [121, 336] width 191 height 11
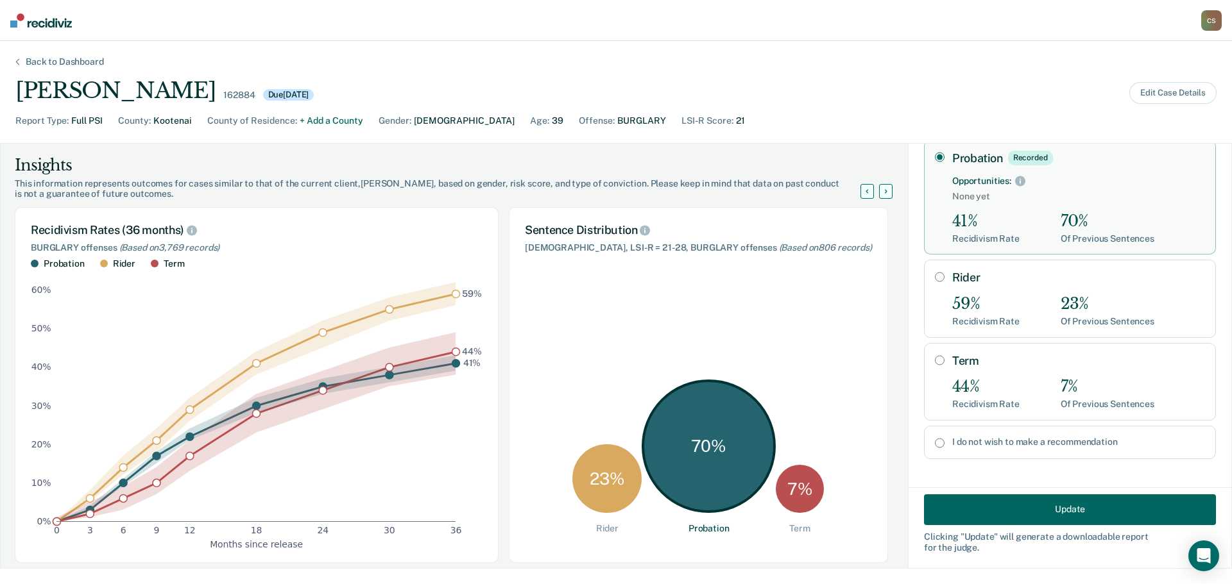
scroll to position [78, 0]
click at [972, 443] on label "I do not wish to make a recommendation" at bounding box center [1078, 438] width 253 height 11
click at [944, 443] on input "I do not wish to make a recommendation" at bounding box center [940, 439] width 10 height 10
radio input "false"
radio input "true"
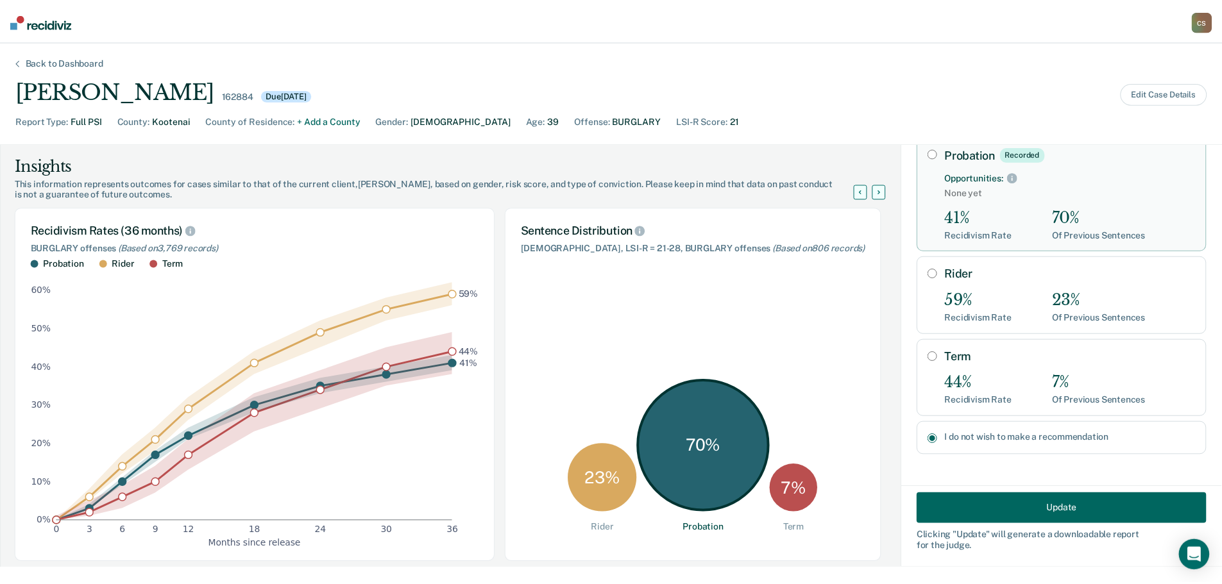
scroll to position [42, 0]
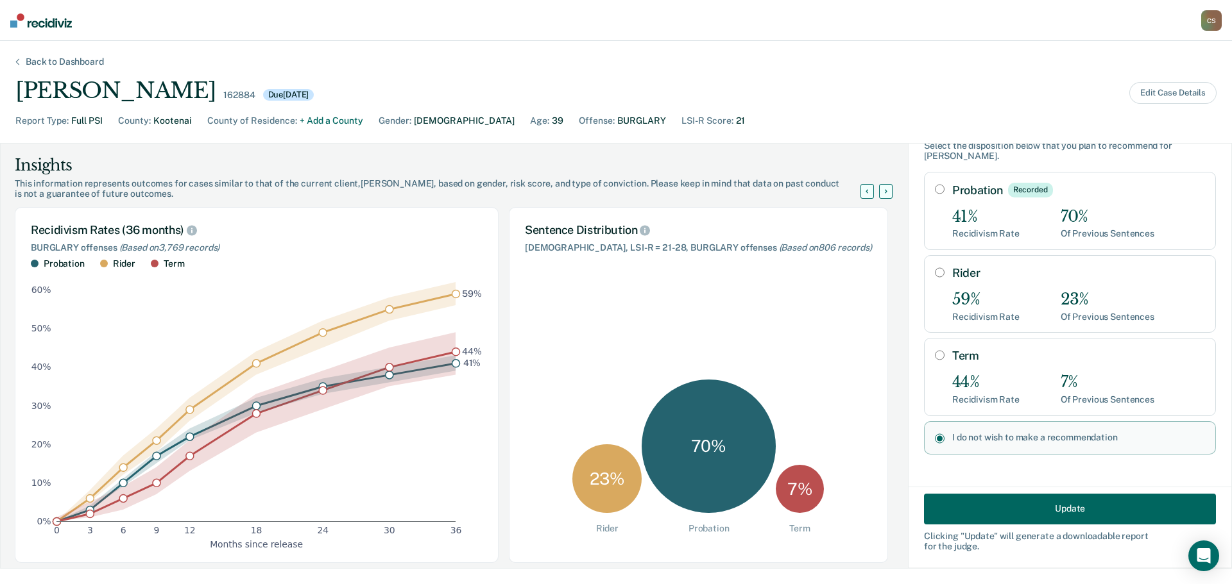
click at [1007, 511] on button "Update" at bounding box center [1070, 509] width 292 height 31
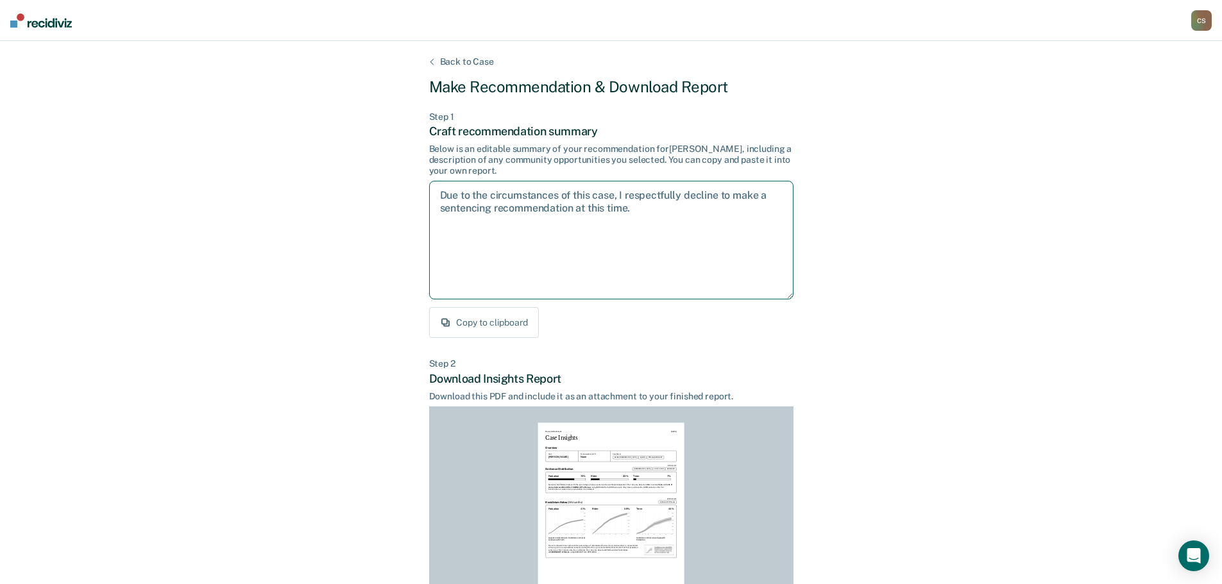
drag, startPoint x: 636, startPoint y: 208, endPoint x: 405, endPoint y: 185, distance: 232.1
click at [405, 185] on div "Back to Case Make Recommendation & Download Report Step 1 Craft recommendation …" at bounding box center [611, 386] width 1222 height 690
click at [675, 214] on textarea "Due to the circumstances of this case, I respectfully decline to make a sentenc…" at bounding box center [611, 240] width 364 height 119
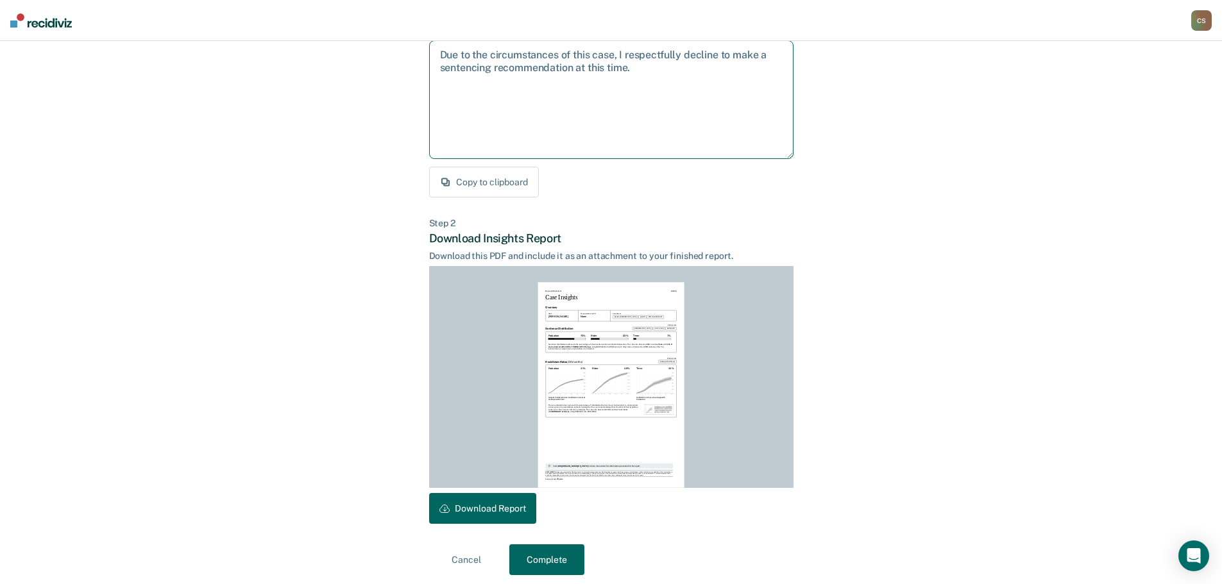
scroll to position [147, 0]
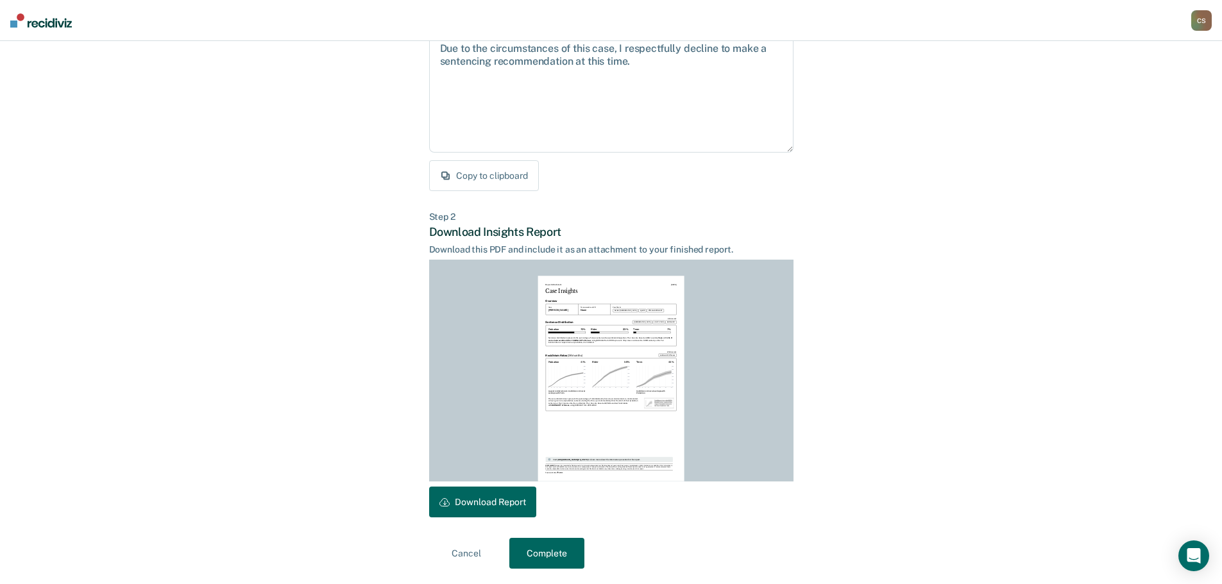
click at [498, 501] on button "Download Report" at bounding box center [482, 502] width 107 height 31
click at [550, 548] on button "Complete" at bounding box center [546, 553] width 75 height 31
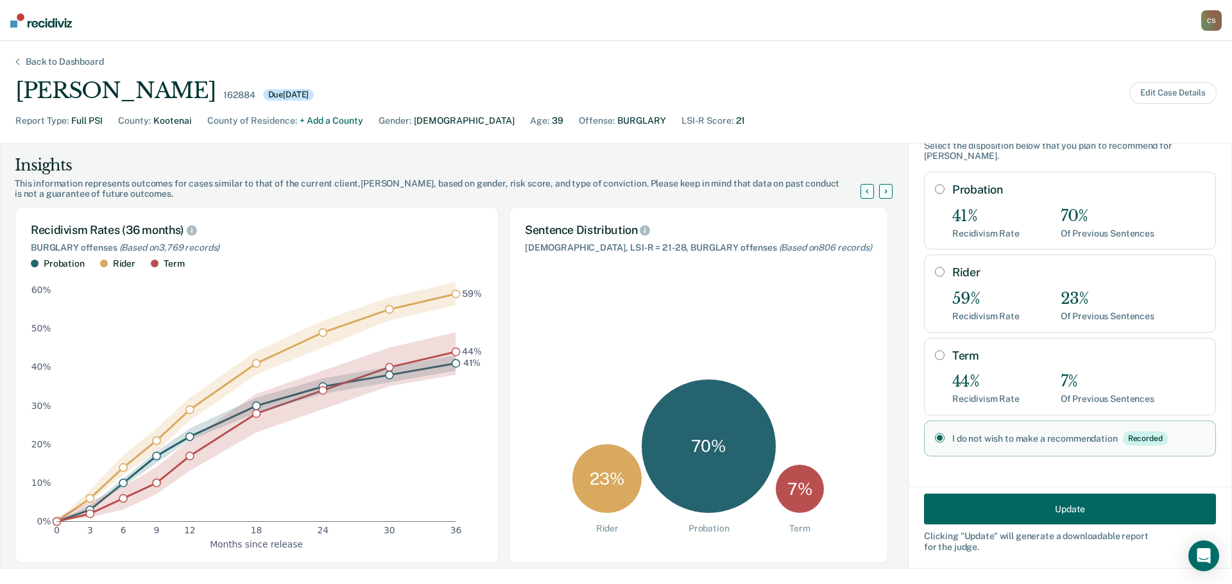
click at [1047, 508] on button "Update" at bounding box center [1070, 509] width 292 height 31
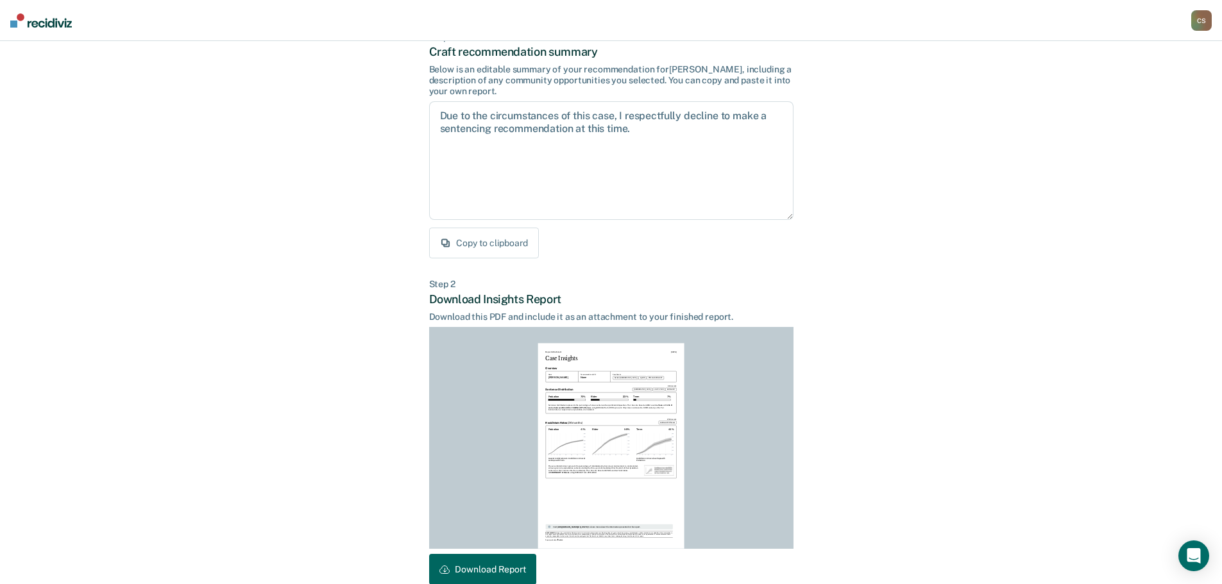
scroll to position [147, 0]
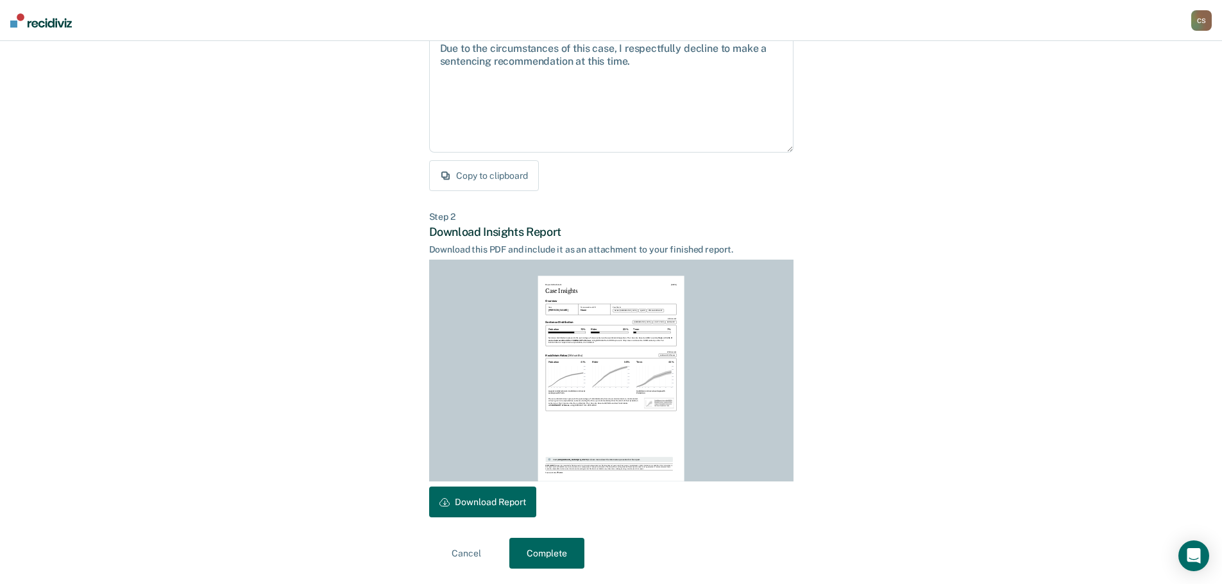
click at [557, 546] on button "Complete" at bounding box center [546, 553] width 75 height 31
